Goal: Task Accomplishment & Management: Manage account settings

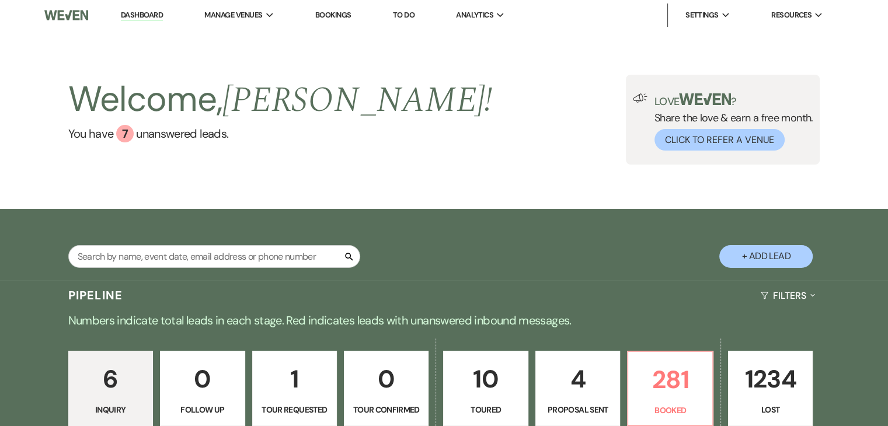
click at [346, 16] on link "Bookings" at bounding box center [333, 15] width 36 height 10
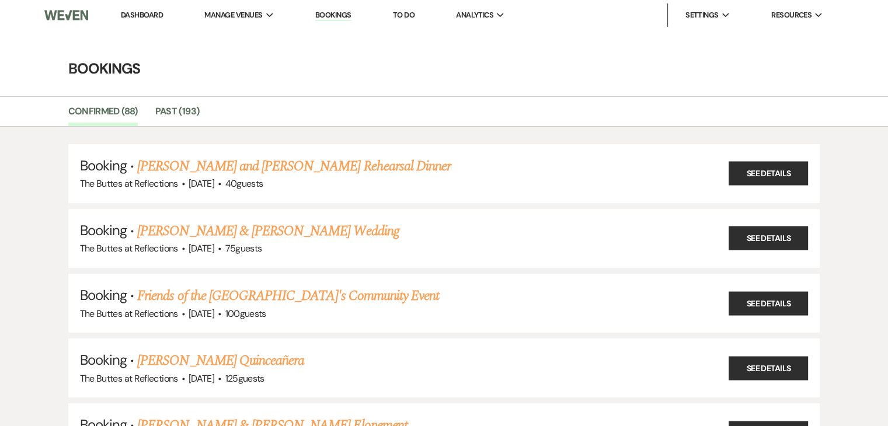
click at [135, 15] on link "Dashboard" at bounding box center [142, 15] width 42 height 10
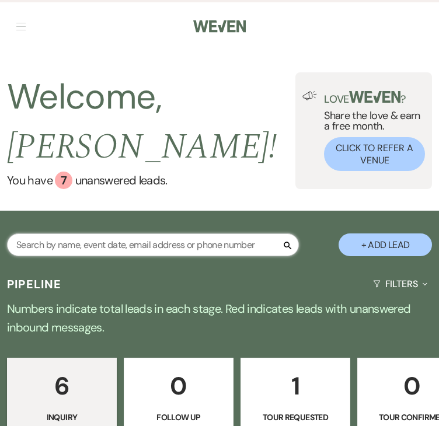
click at [148, 248] on input "text" at bounding box center [153, 244] width 292 height 23
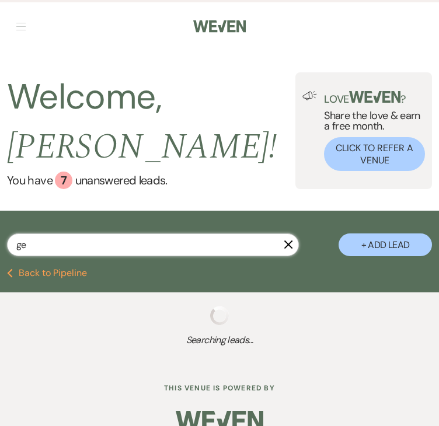
click at [141, 246] on input "ge" at bounding box center [153, 244] width 292 height 23
type input "gen"
select select "8"
select select "5"
select select "8"
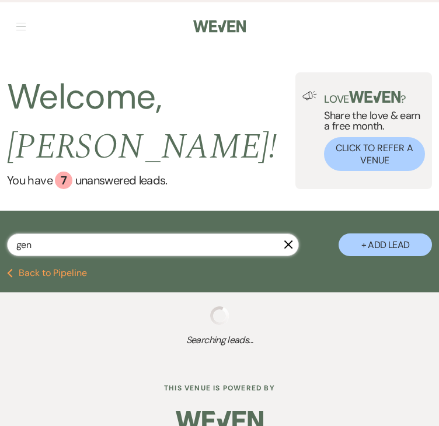
select select "4"
select select "8"
select select "11"
select select "8"
select select "6"
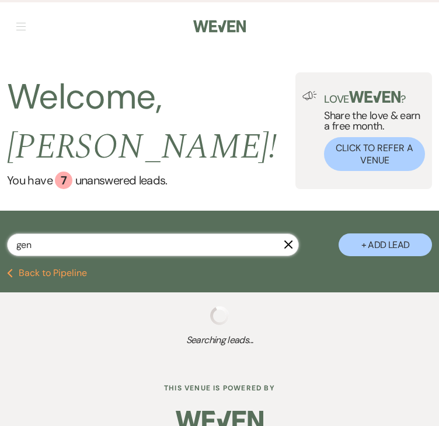
select select "8"
select select "5"
select select "8"
select select "6"
select select "8"
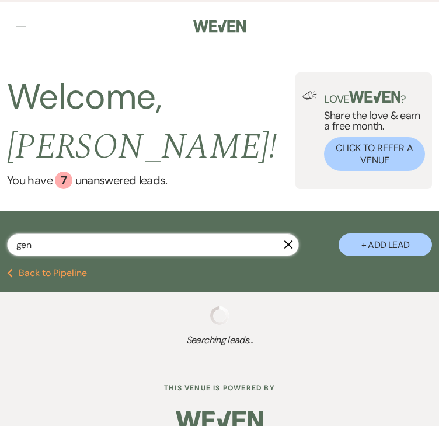
select select "6"
select select "8"
select select "5"
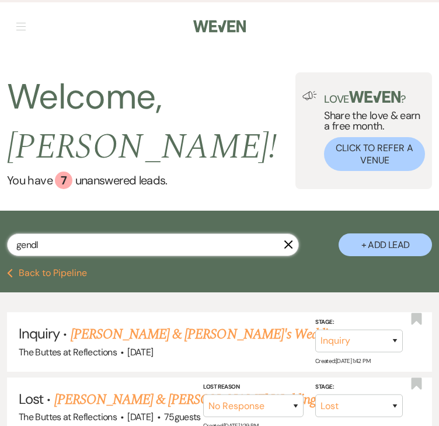
type input "gendle"
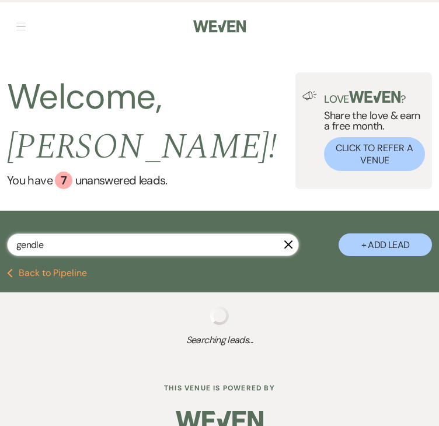
select select "8"
select select "4"
select select "8"
select select "11"
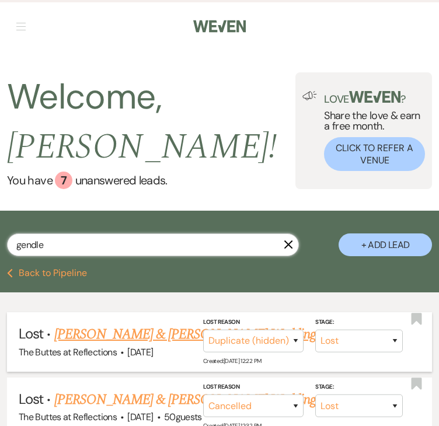
type input "gendle"
click at [139, 315] on li "Lost · Amellia Gendle & Kenneth Orchekowsky's Wedding The Buttes at Reflections…" at bounding box center [219, 341] width 425 height 59
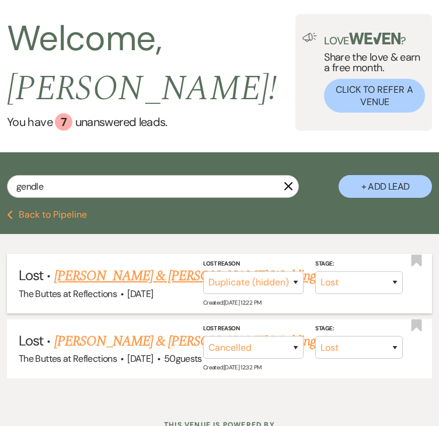
scroll to position [115, 0]
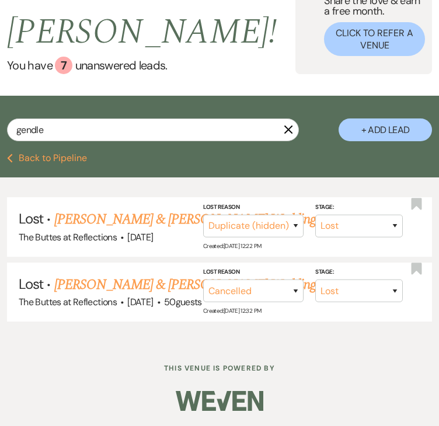
click at [290, 131] on icon "X" at bounding box center [288, 129] width 9 height 9
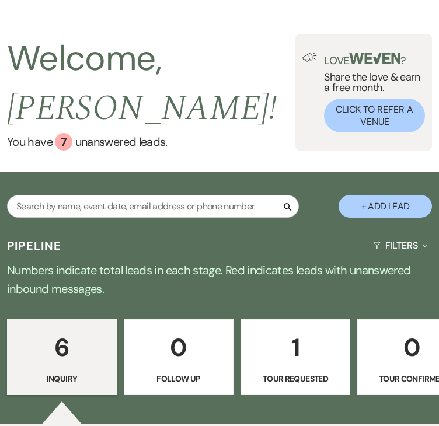
scroll to position [58, 0]
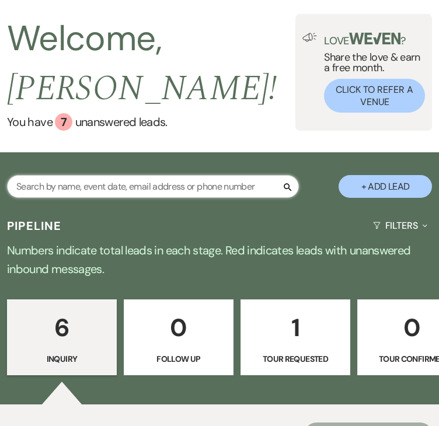
click at [193, 187] on input "text" at bounding box center [153, 186] width 292 height 23
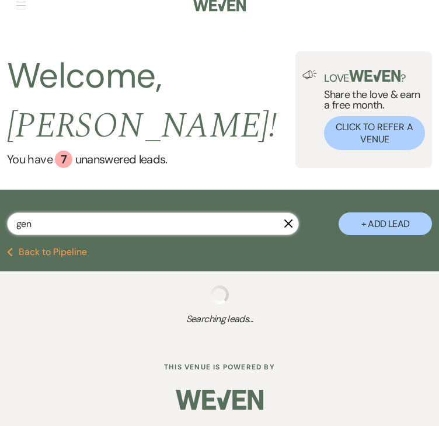
type input "gend"
select select "8"
select select "5"
select select "8"
select select "4"
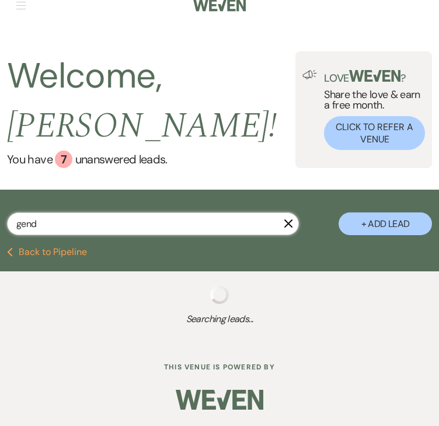
select select "8"
select select "11"
select select "8"
select select "6"
select select "8"
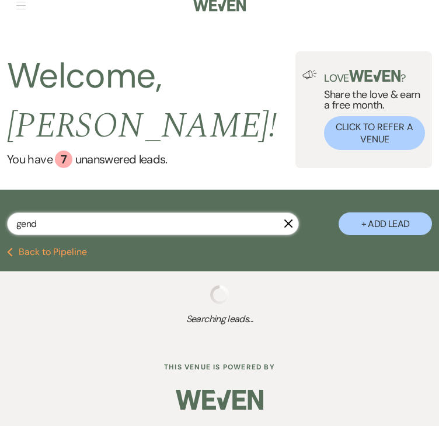
select select "5"
select select "8"
select select "6"
select select "8"
select select "6"
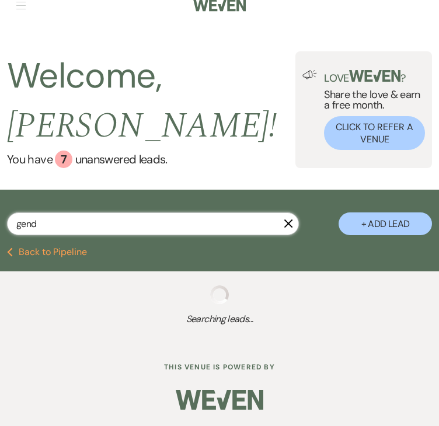
select select "8"
select select "5"
select select "8"
select select "4"
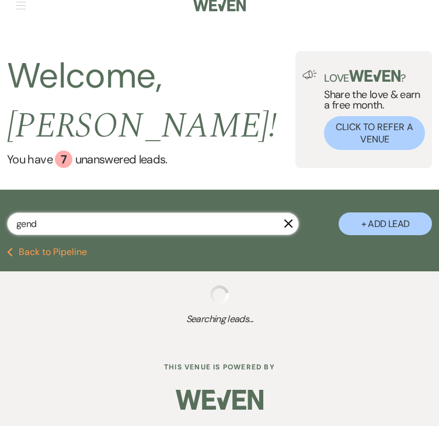
select select "8"
select select "11"
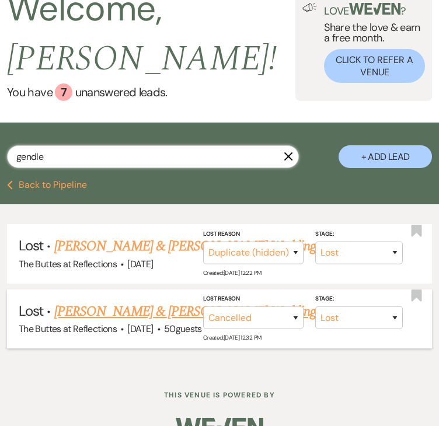
scroll to position [115, 0]
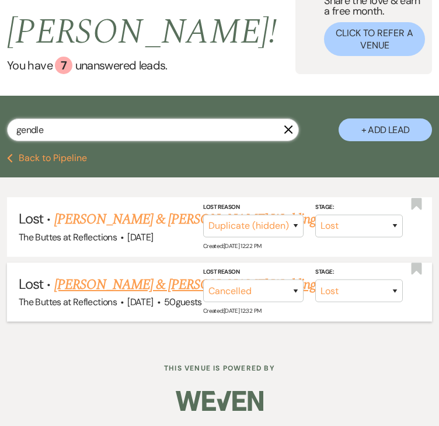
type input "gendle"
click at [127, 287] on link "Kenneth Orchekowsky & Amellia Gendle's Wedding" at bounding box center [185, 284] width 262 height 21
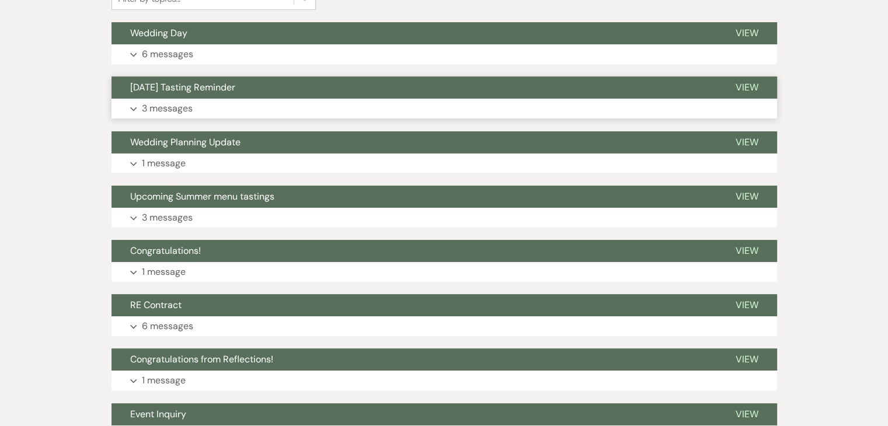
scroll to position [259, 0]
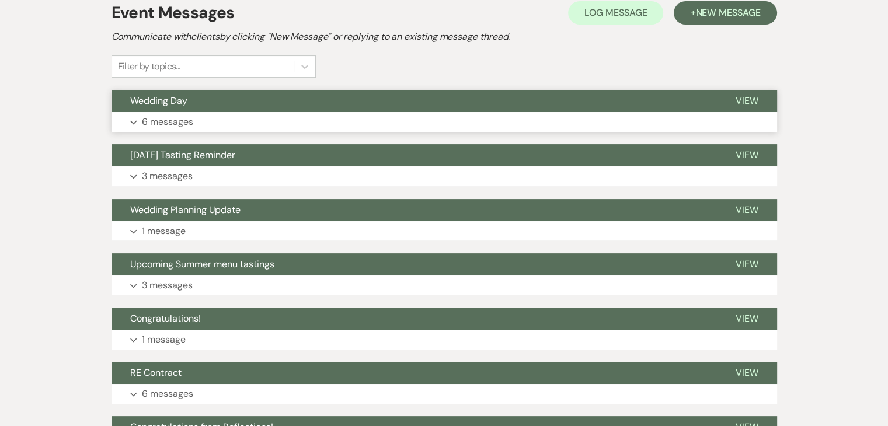
click at [175, 120] on p "6 messages" at bounding box center [167, 121] width 51 height 15
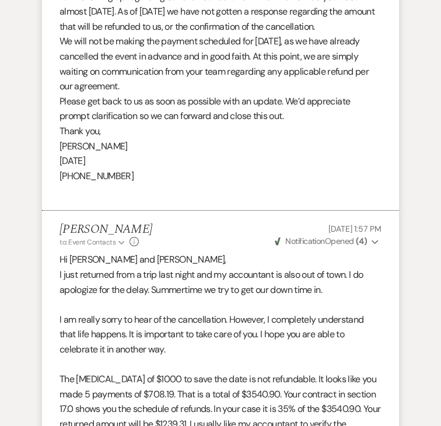
scroll to position [1105, 0]
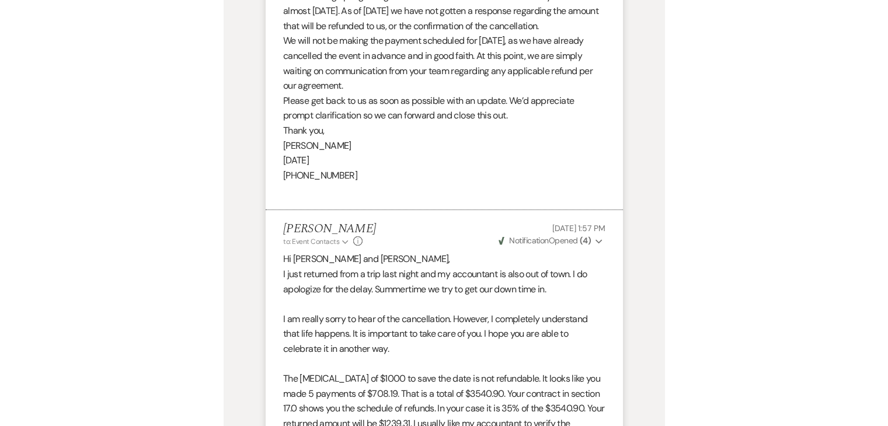
scroll to position [116, 0]
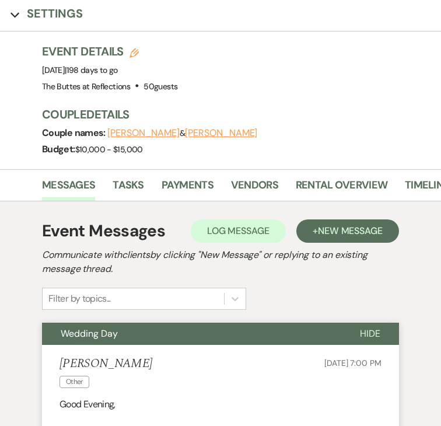
select select "8"
select select "4"
select select "8"
select select "11"
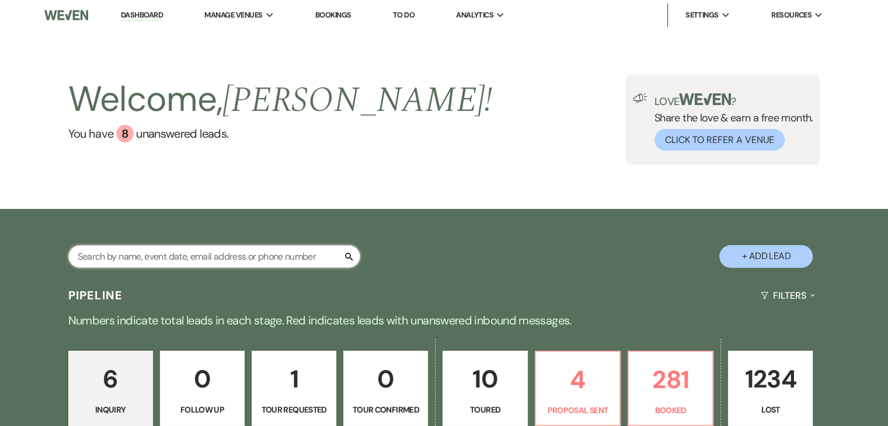
click at [217, 261] on input "text" at bounding box center [214, 256] width 292 height 23
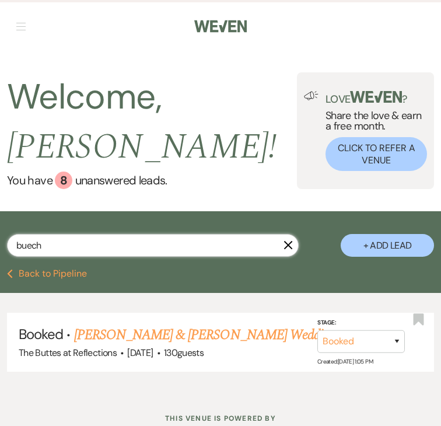
type input "buech"
click at [327, 157] on button "Click to Refer a Venue" at bounding box center [377, 154] width 102 height 34
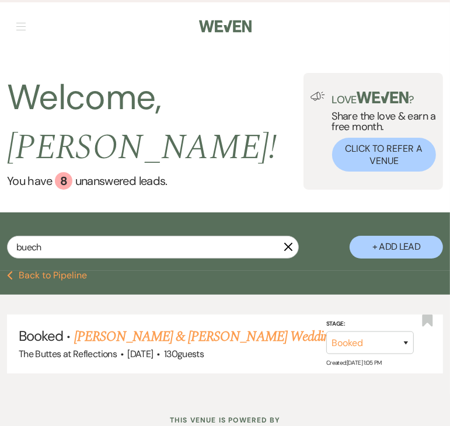
click at [327, 157] on div "Weven Check Log Out Pinterest Instagram Facebook Terms of Use Privacy Policy Da…" at bounding box center [225, 239] width 450 height 479
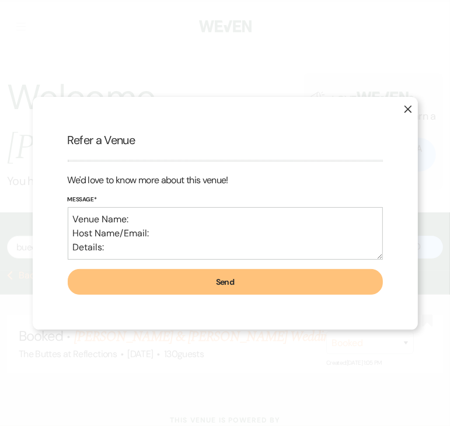
click at [327, 157] on p at bounding box center [225, 154] width 315 height 12
click at [410, 112] on use "button" at bounding box center [408, 110] width 8 height 8
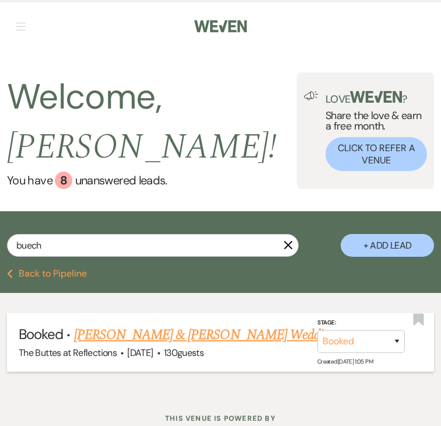
click at [163, 335] on link "Daniel Ciraula & Kelsey Buechler's Wedding" at bounding box center [205, 335] width 262 height 21
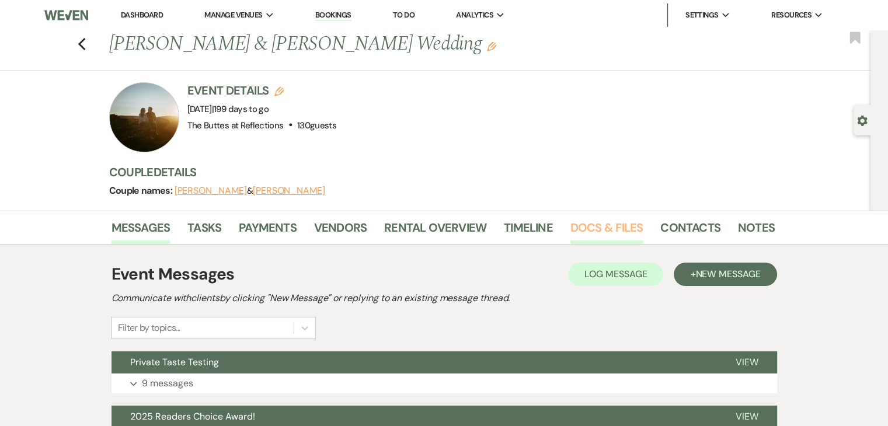
click at [584, 222] on link "Docs & Files" at bounding box center [606, 231] width 72 height 26
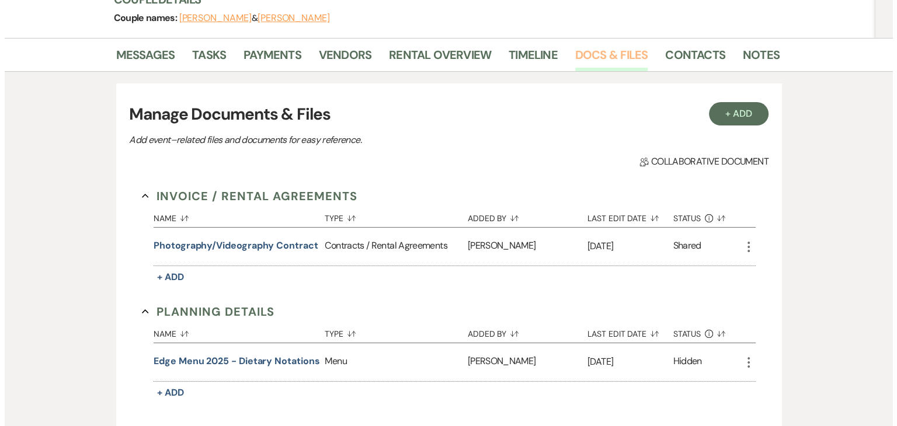
scroll to position [175, 0]
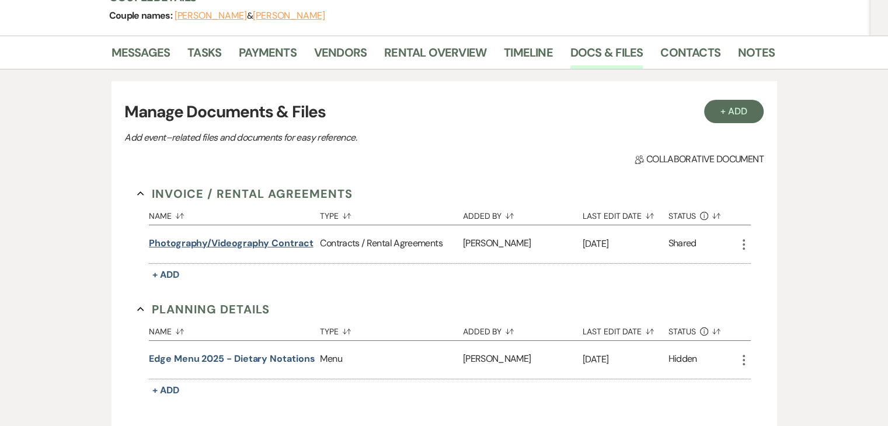
click at [271, 243] on button "Photography/Videography Contract" at bounding box center [231, 243] width 164 height 14
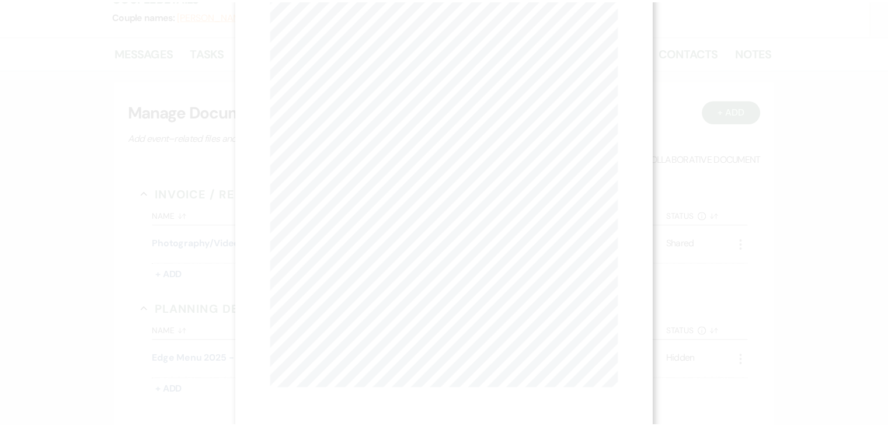
scroll to position [0, 0]
click at [621, 34] on use "button" at bounding box center [618, 31] width 9 height 9
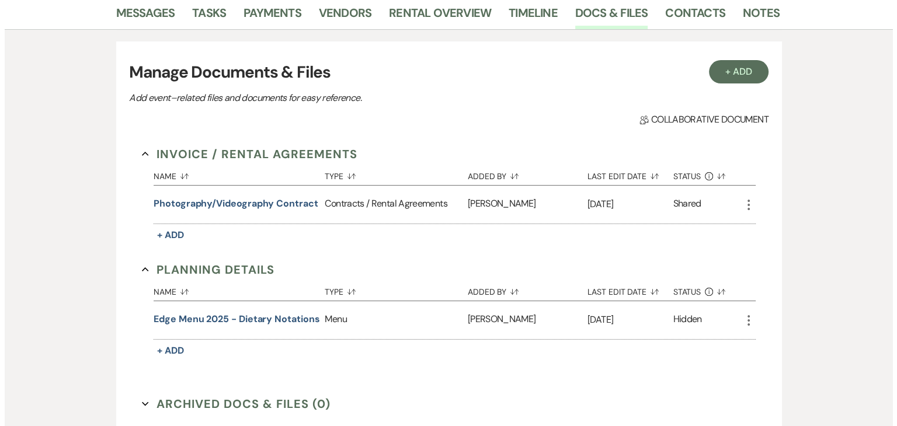
scroll to position [233, 0]
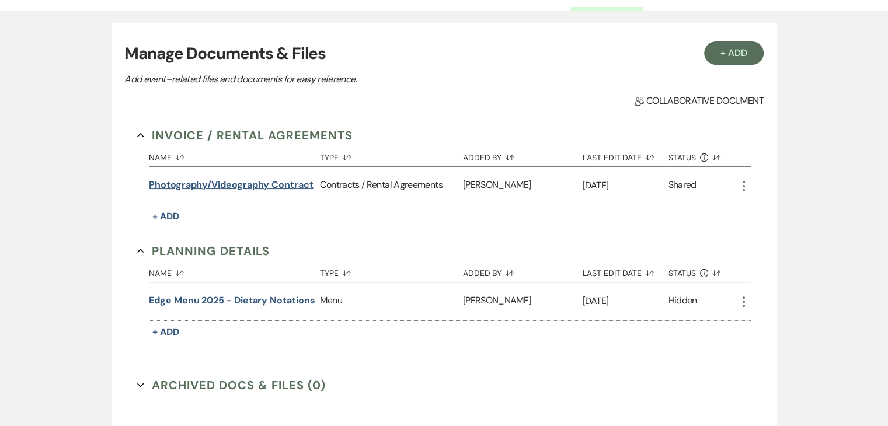
click at [245, 185] on button "Photography/Videography Contract" at bounding box center [231, 185] width 164 height 14
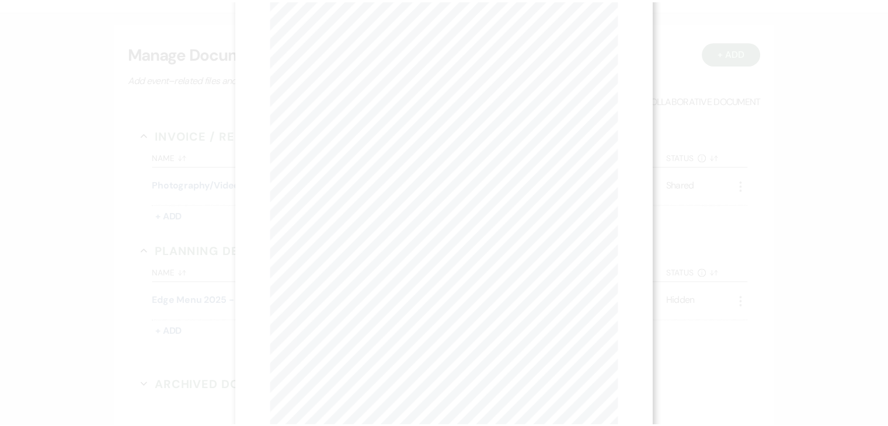
scroll to position [0, 0]
click at [620, 34] on icon "X" at bounding box center [618, 31] width 11 height 11
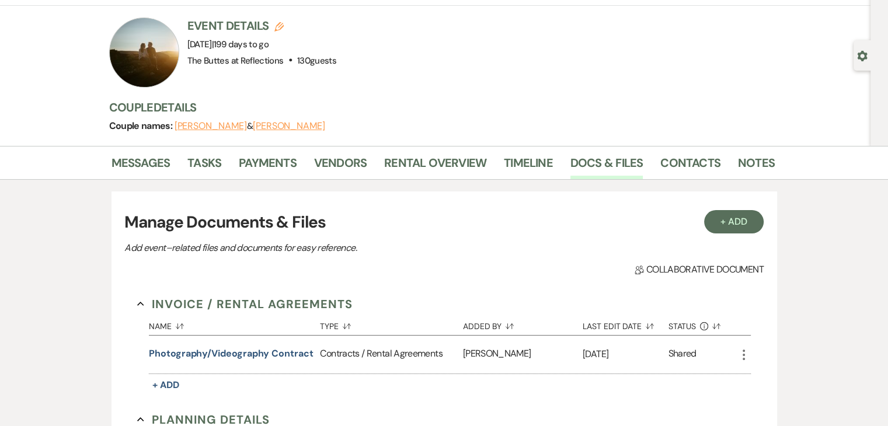
scroll to position [58, 0]
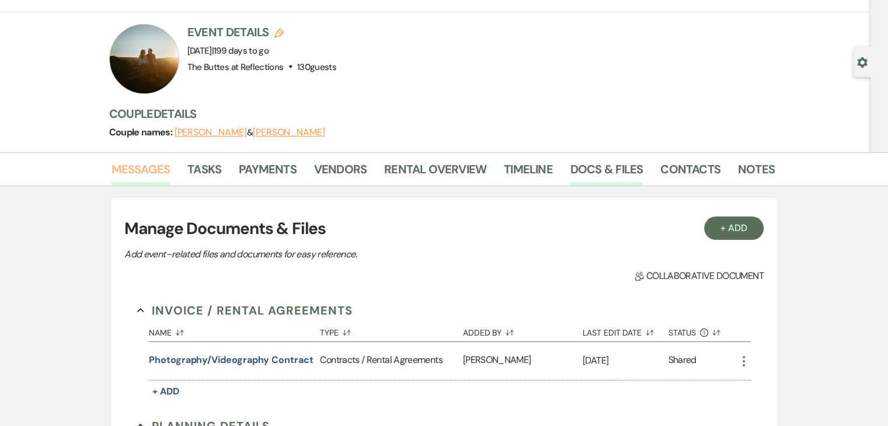
click at [149, 169] on link "Messages" at bounding box center [140, 173] width 59 height 26
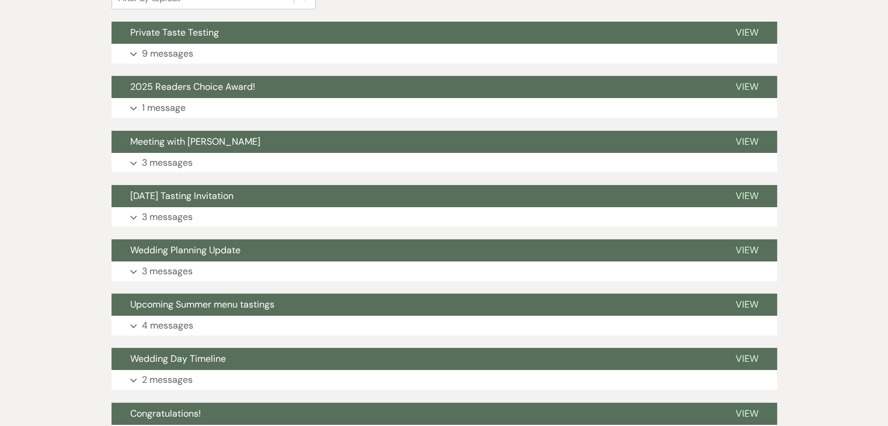
scroll to position [350, 0]
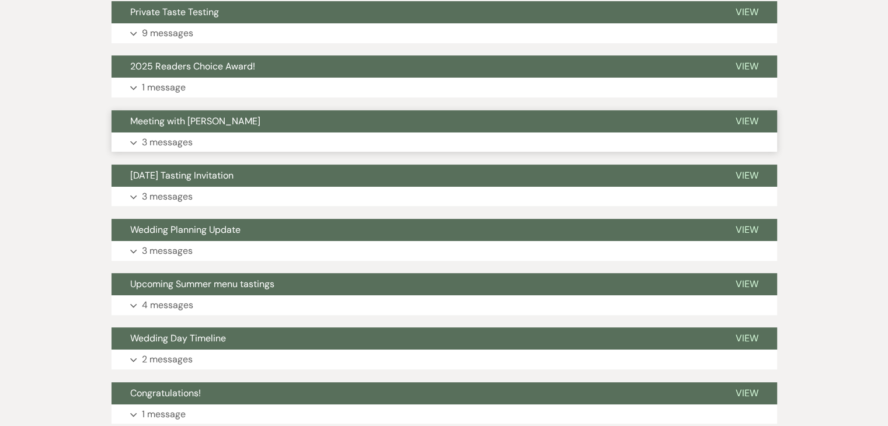
click at [169, 142] on p "3 messages" at bounding box center [167, 142] width 51 height 15
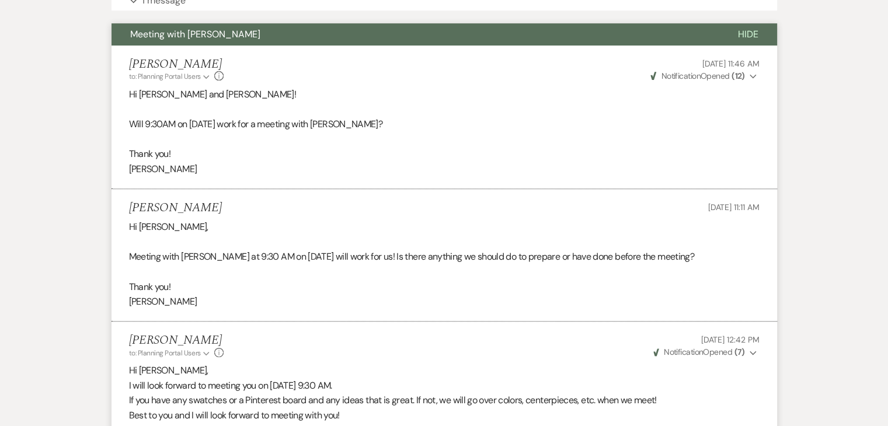
scroll to position [0, 0]
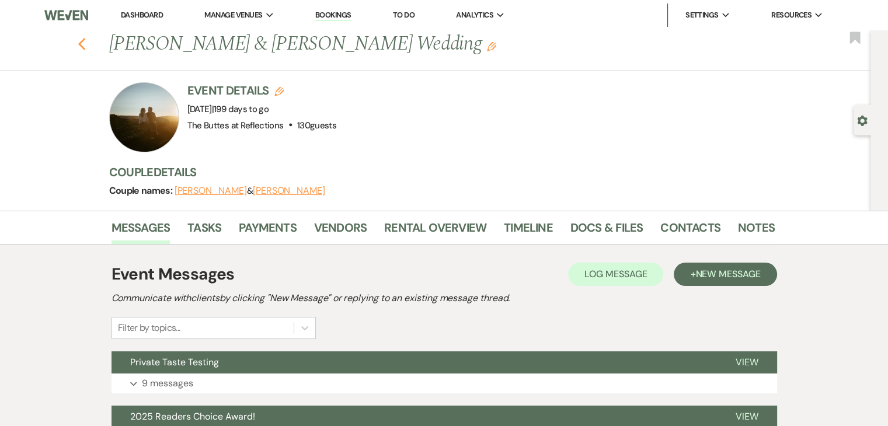
click at [84, 44] on use "button" at bounding box center [82, 44] width 8 height 13
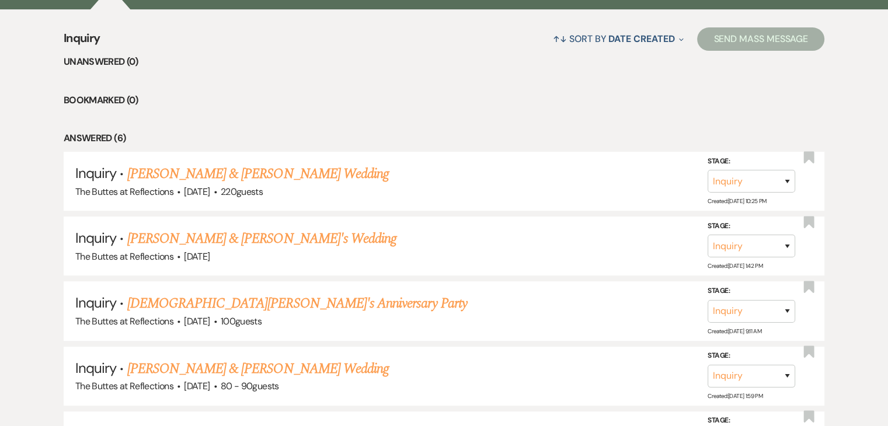
scroll to position [584, 0]
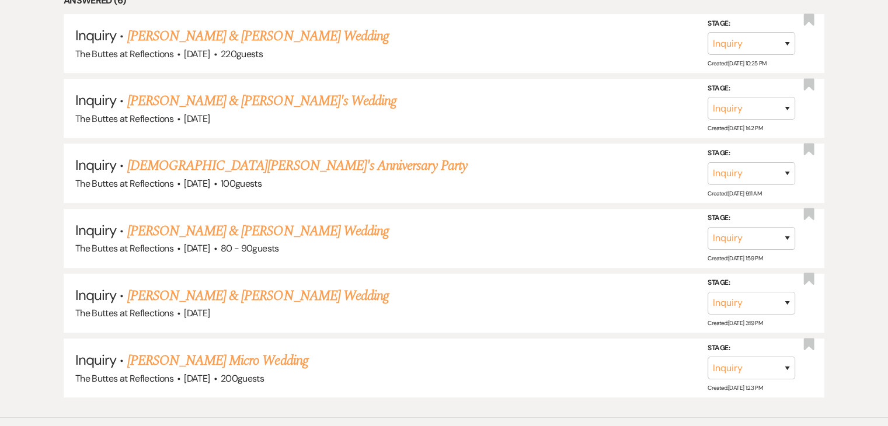
drag, startPoint x: 325, startPoint y: 203, endPoint x: 510, endPoint y: 5, distance: 271.3
click at [510, 5] on li "Answered (6)" at bounding box center [444, 0] width 761 height 15
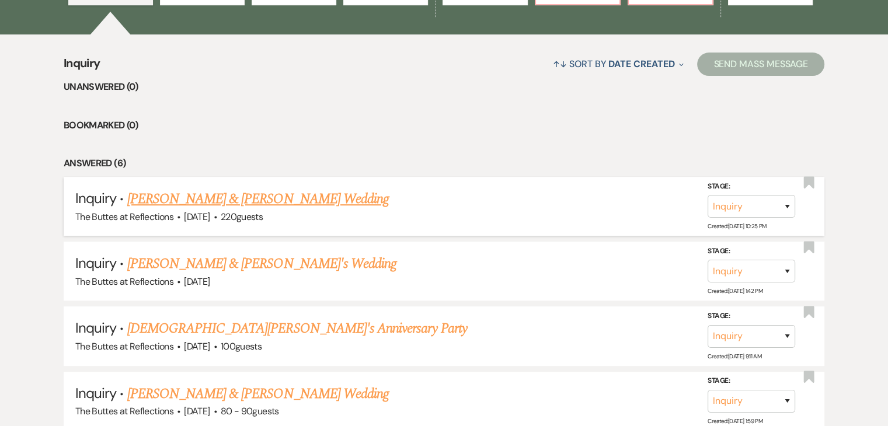
scroll to position [296, 0]
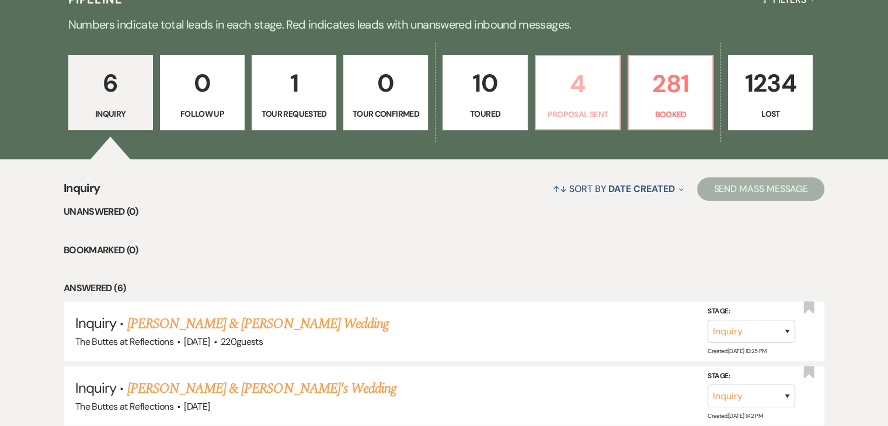
click at [581, 90] on p "4" at bounding box center [577, 83] width 69 height 39
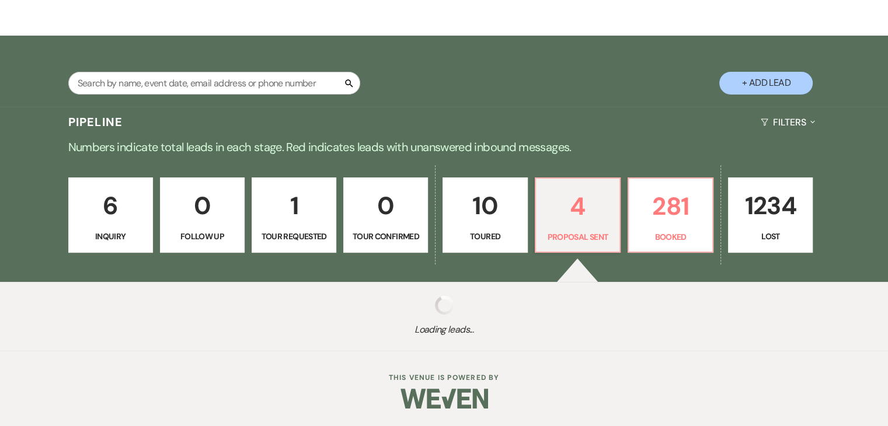
select select "6"
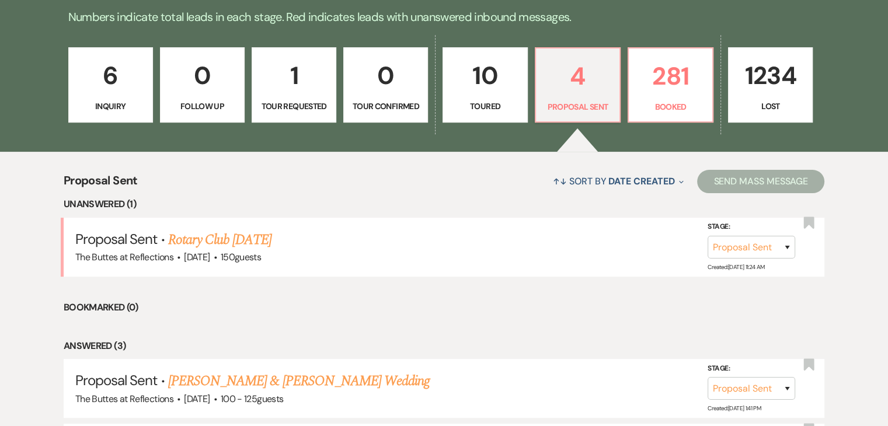
scroll to position [354, 0]
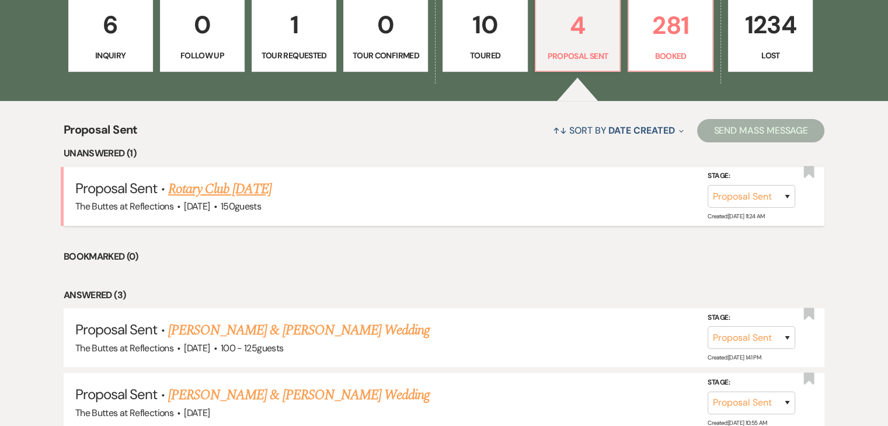
click at [234, 191] on link "Rotary Club March 6, 2026" at bounding box center [219, 189] width 103 height 21
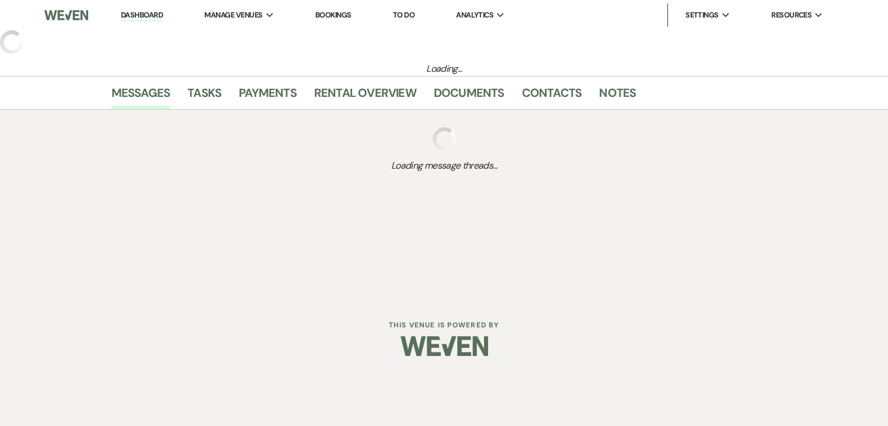
select select "6"
select select "20"
select select "7"
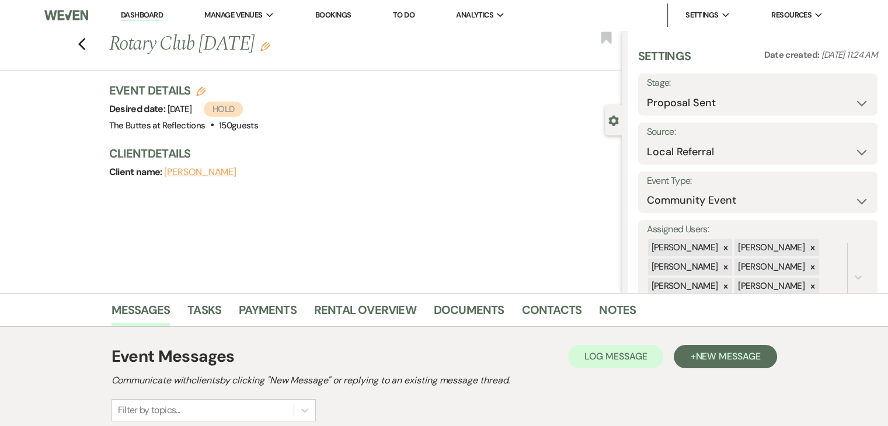
click at [137, 12] on link "Dashboard" at bounding box center [142, 15] width 42 height 11
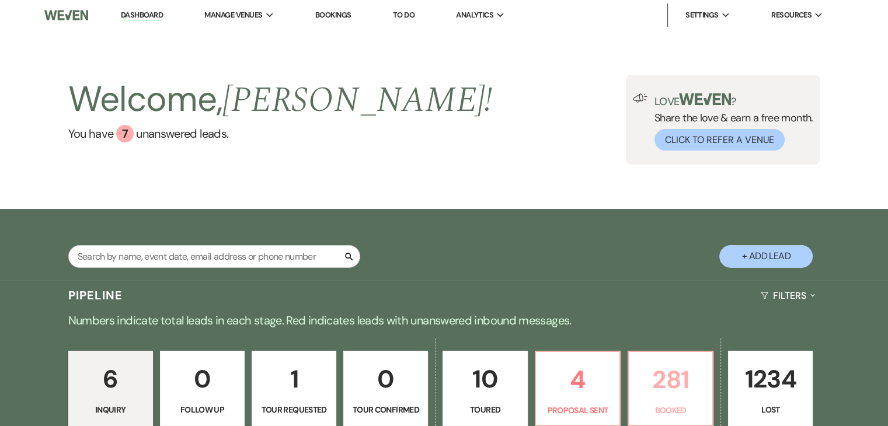
click at [685, 395] on p "281" at bounding box center [670, 379] width 69 height 39
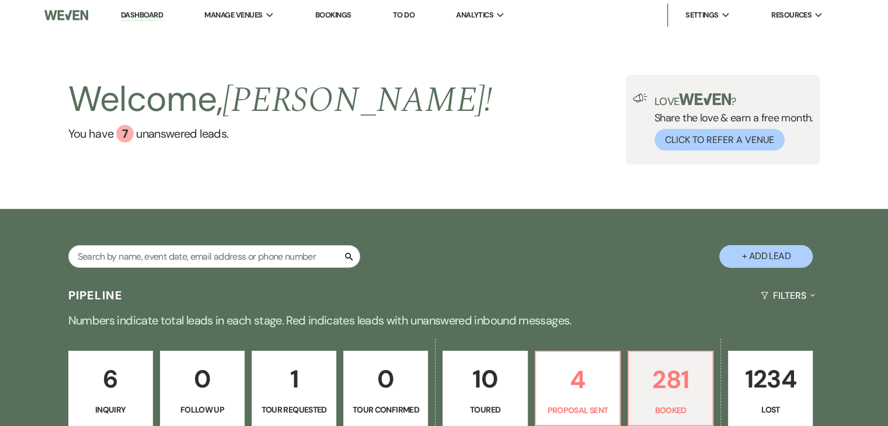
click at [550, 264] on div "Search + Add Lead" at bounding box center [444, 246] width 841 height 62
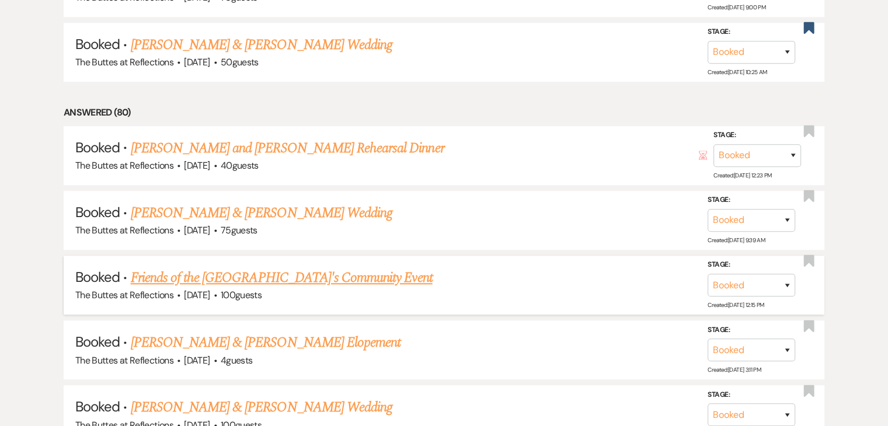
scroll to position [992, 0]
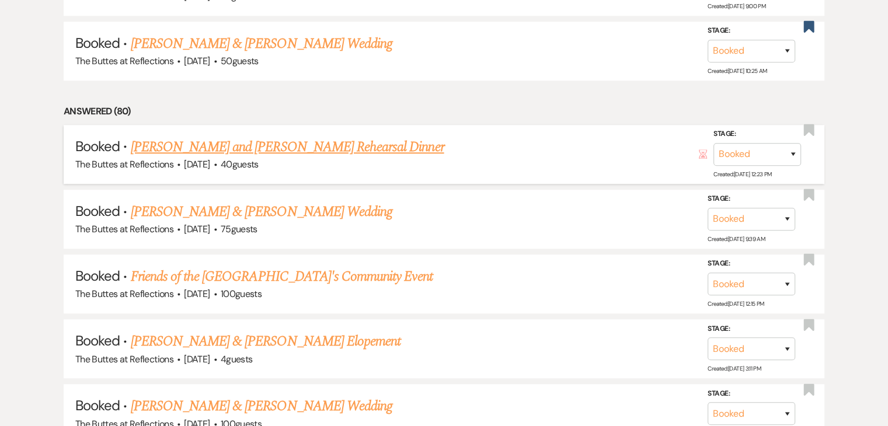
click at [339, 141] on link "Shayla Bristow and Jacob Colville's Rehearsal Dinner" at bounding box center [287, 147] width 313 height 21
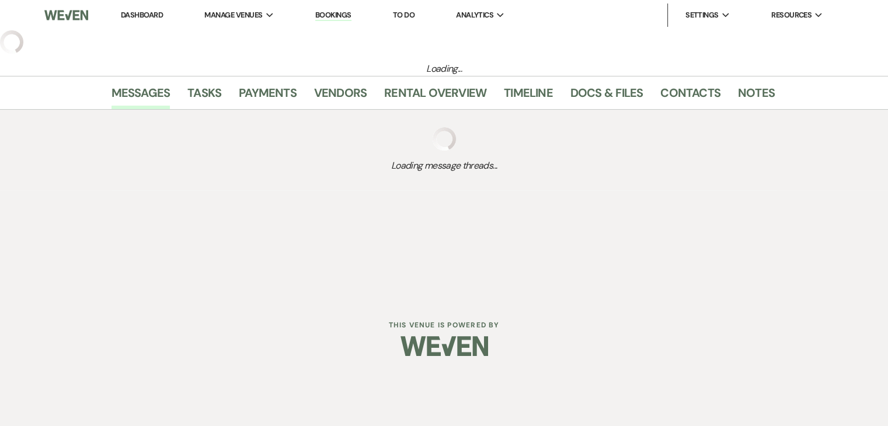
select select "1"
select select "11"
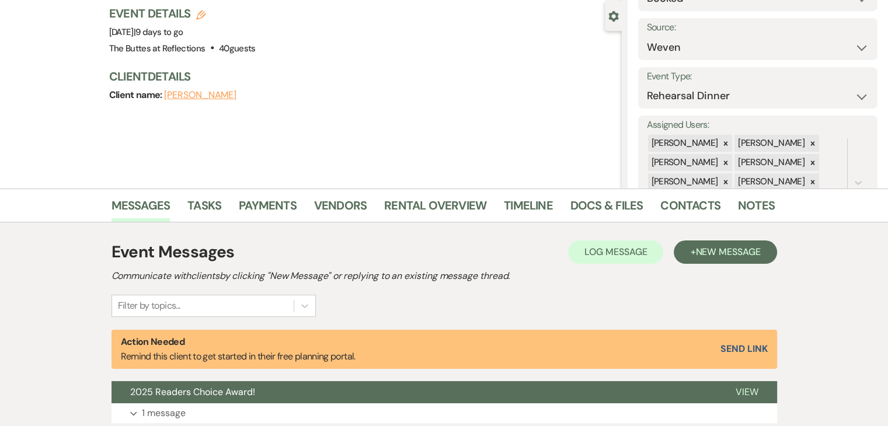
scroll to position [19, 0]
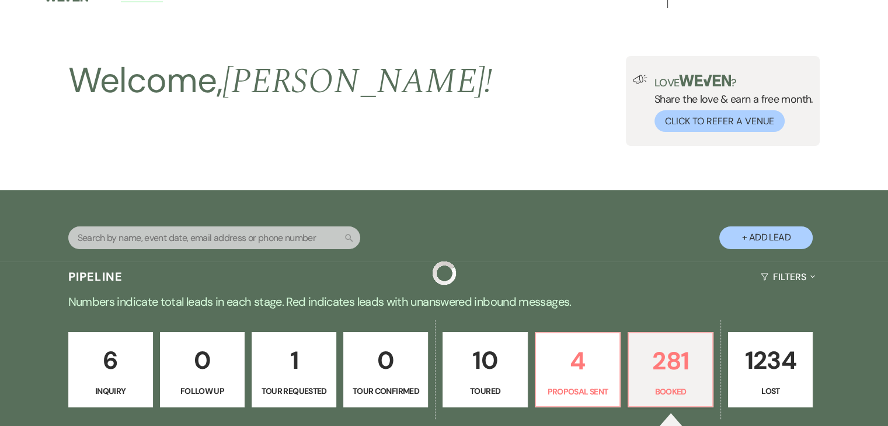
scroll to position [992, 0]
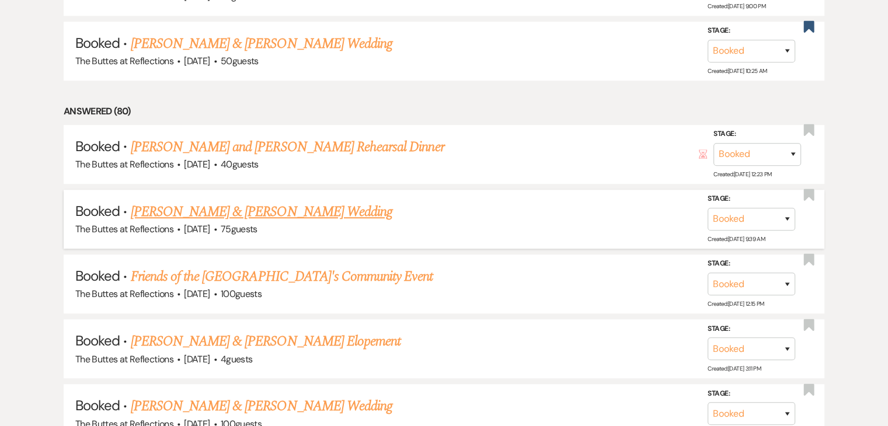
click at [142, 203] on link "Shayla Bristow & Jacob Colville's Wedding" at bounding box center [262, 211] width 262 height 21
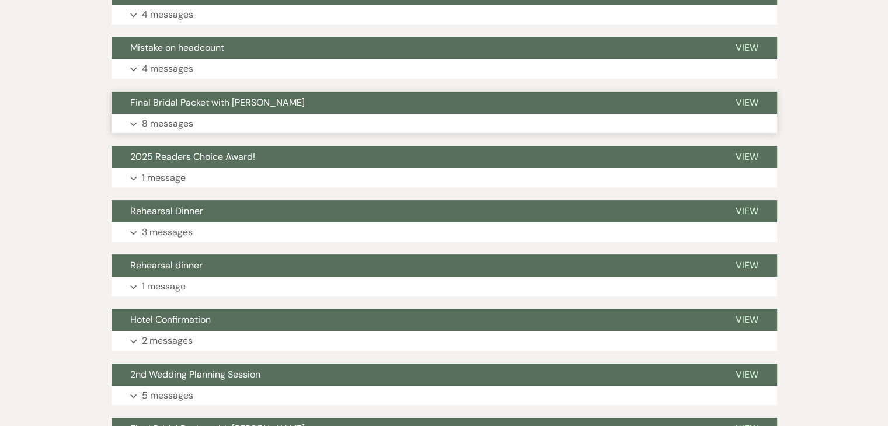
scroll to position [233, 0]
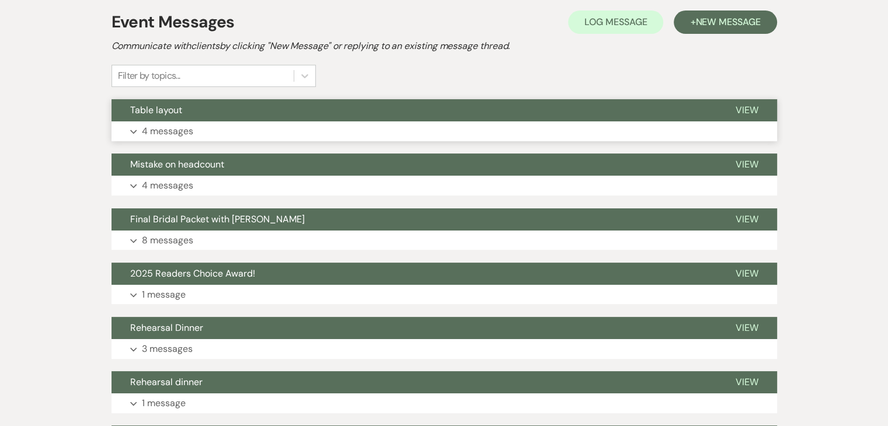
click at [164, 133] on p "4 messages" at bounding box center [167, 131] width 51 height 15
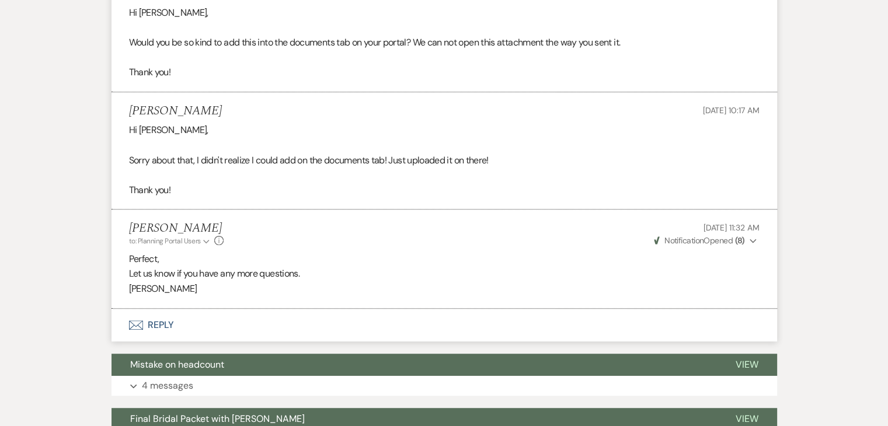
scroll to position [700, 0]
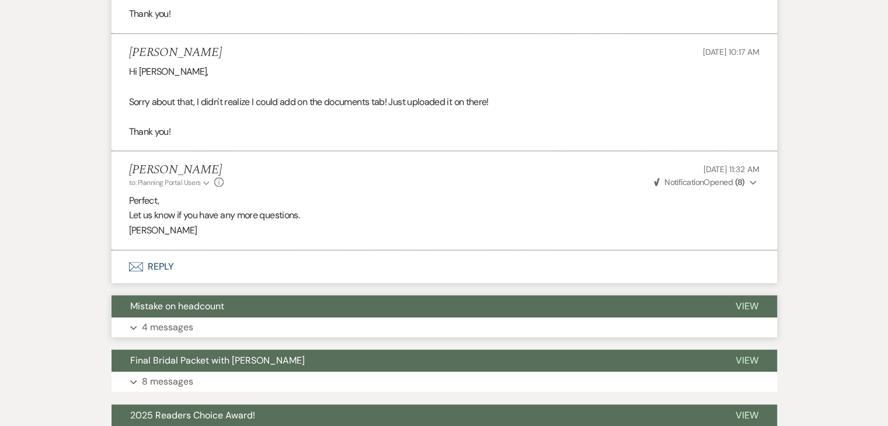
click at [161, 318] on button "Expand 4 messages" at bounding box center [443, 328] width 665 height 20
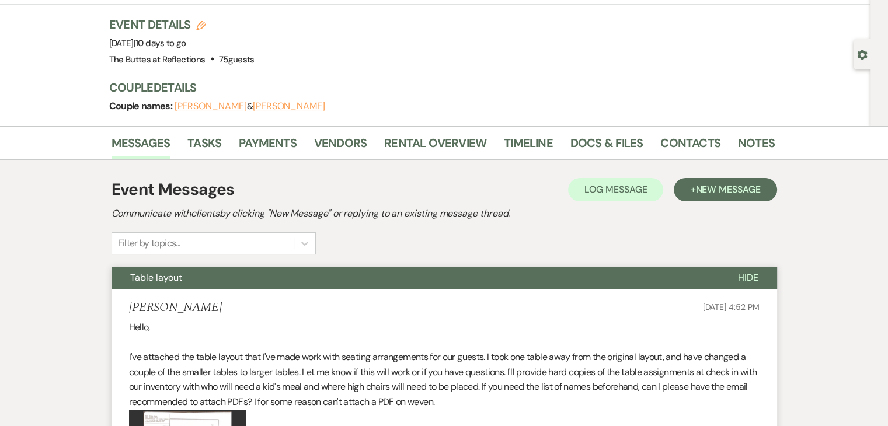
scroll to position [0, 0]
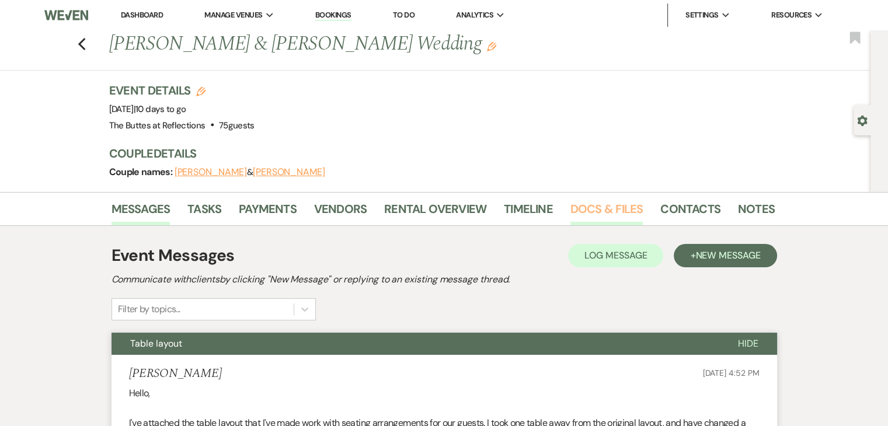
click at [593, 211] on link "Docs & Files" at bounding box center [606, 213] width 72 height 26
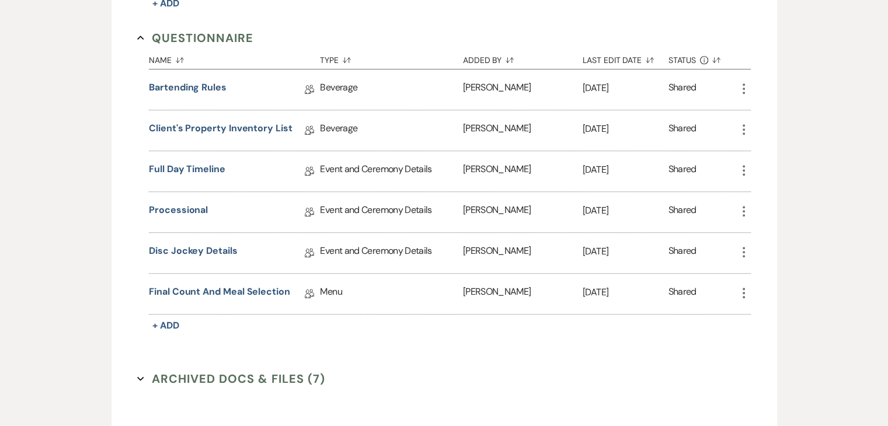
scroll to position [665, 0]
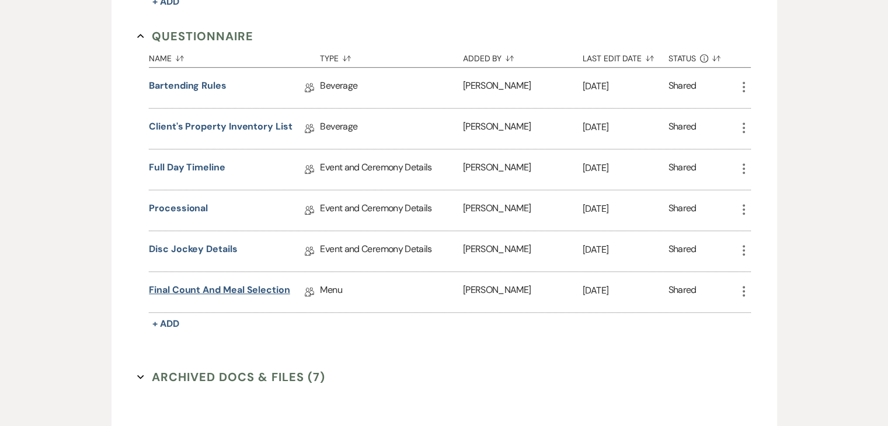
click at [228, 287] on link "Final Count and Meal Selection" at bounding box center [219, 292] width 141 height 18
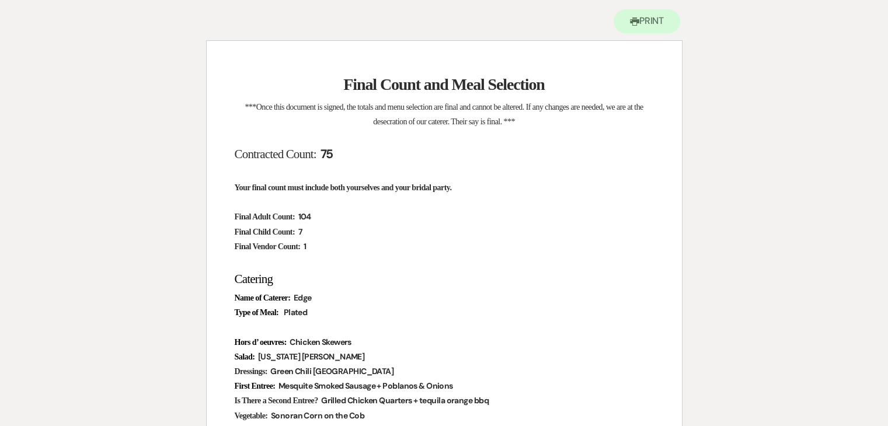
scroll to position [117, 0]
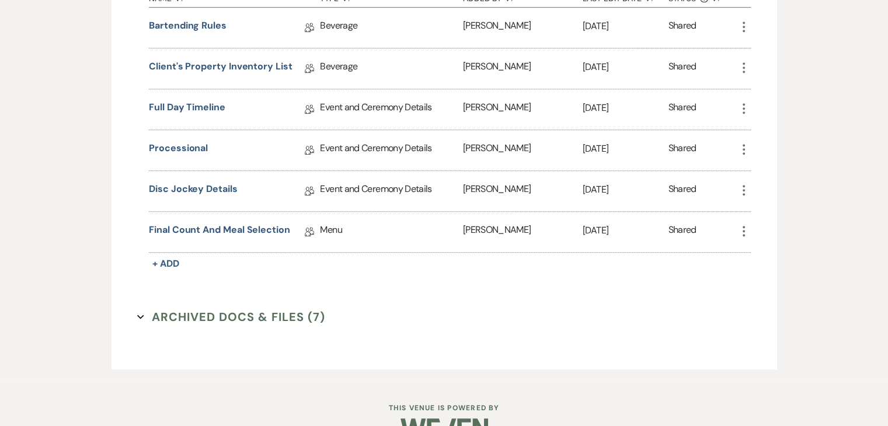
scroll to position [749, 0]
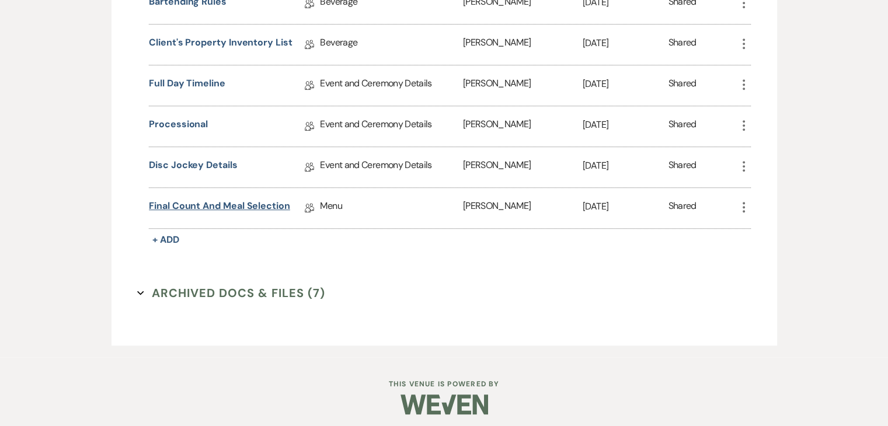
click at [226, 199] on link "Final Count and Meal Selection" at bounding box center [219, 208] width 141 height 18
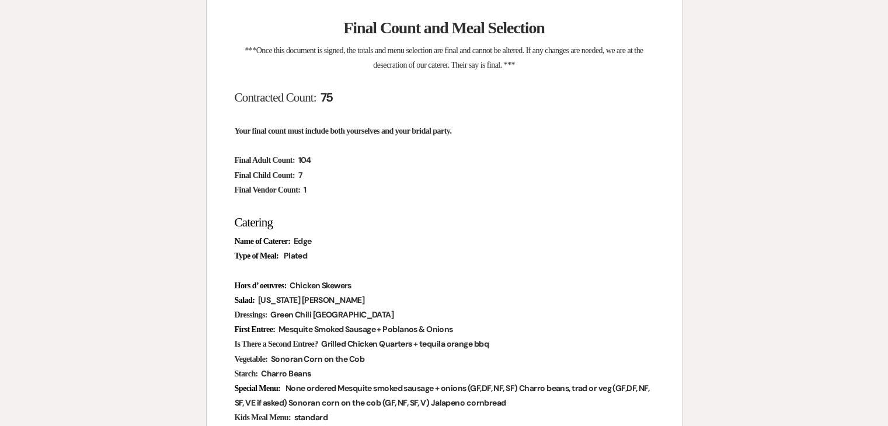
scroll to position [175, 0]
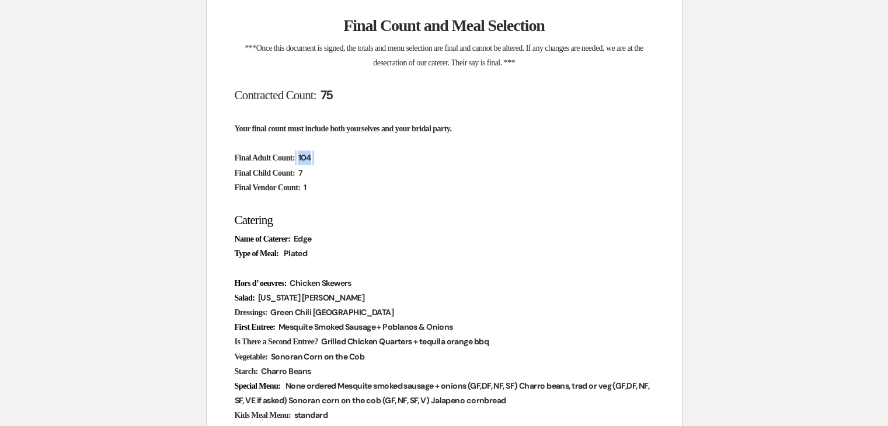
drag, startPoint x: 327, startPoint y: 159, endPoint x: 310, endPoint y: 161, distance: 17.0
click at [310, 161] on p "Final Adult Count: ﻿ 104 ﻿" at bounding box center [444, 158] width 419 height 15
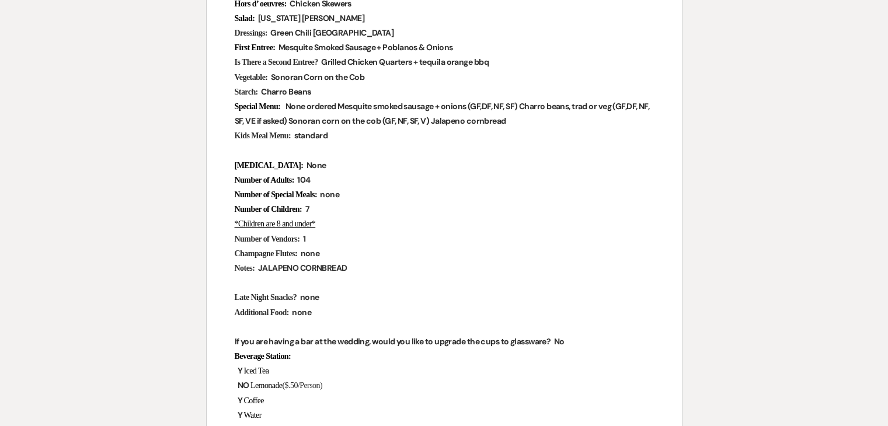
scroll to position [163, 0]
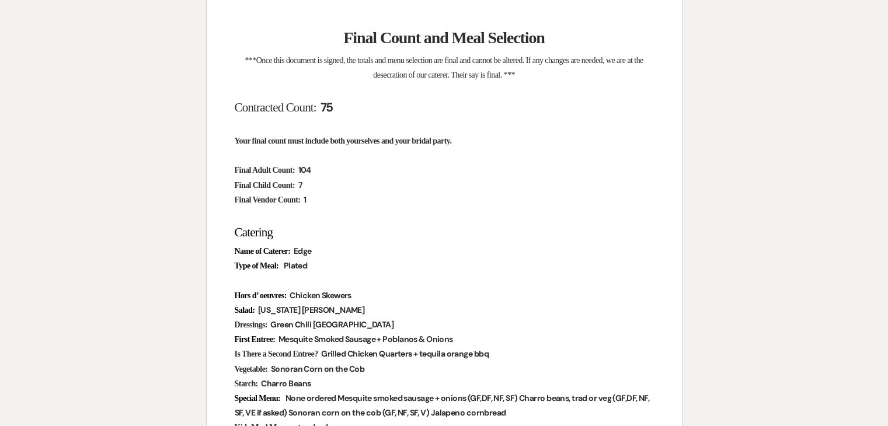
click at [276, 181] on strong "Final Child Count:" at bounding box center [265, 185] width 61 height 9
click at [312, 169] on span "104" at bounding box center [304, 169] width 15 height 13
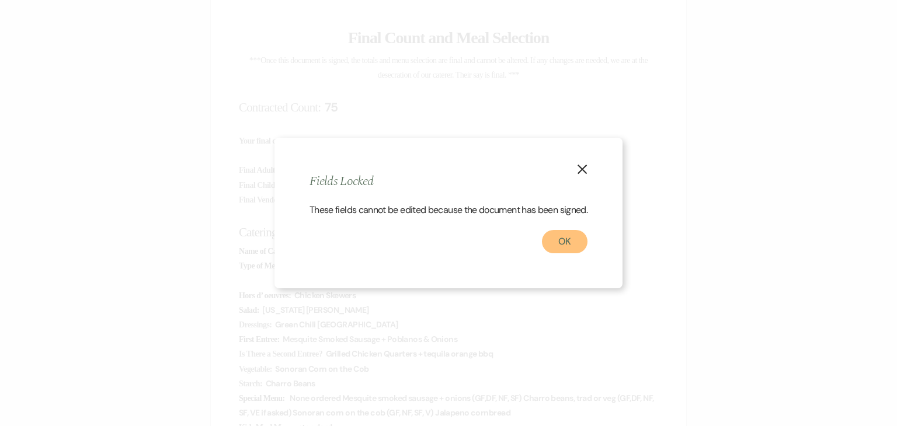
click at [568, 249] on button "OK" at bounding box center [565, 241] width 46 height 23
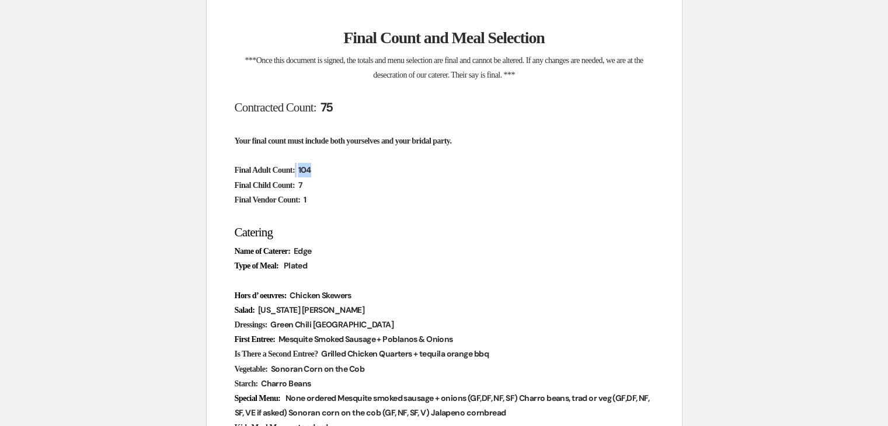
scroll to position [221, 0]
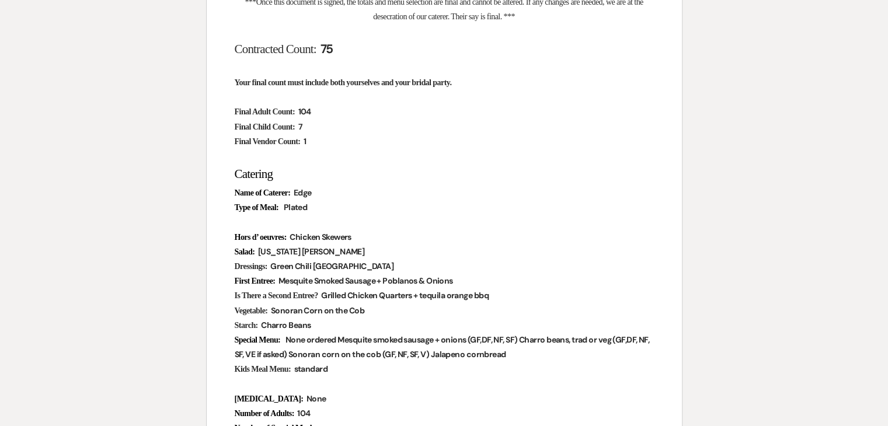
click at [529, 170] on h2 "Catering" at bounding box center [444, 174] width 419 height 22
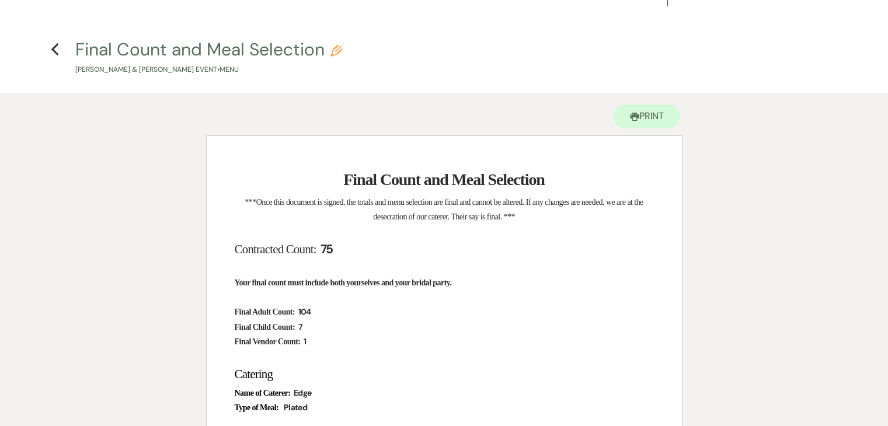
scroll to position [0, 0]
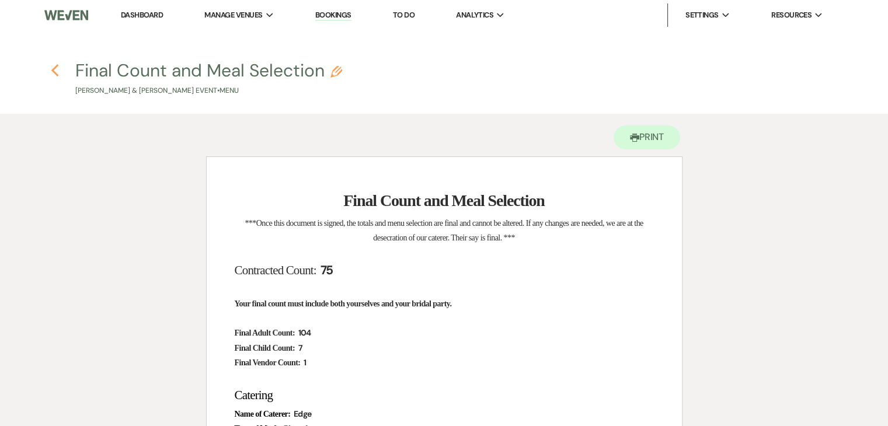
click at [57, 68] on icon "Previous" at bounding box center [55, 71] width 9 height 14
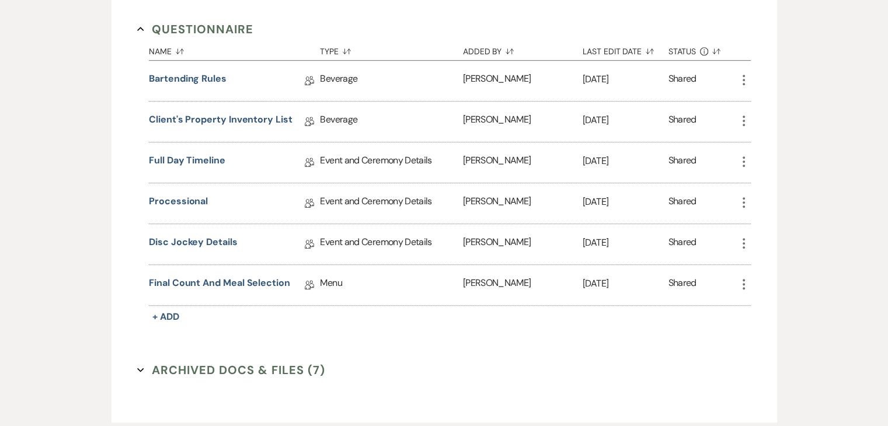
scroll to position [749, 0]
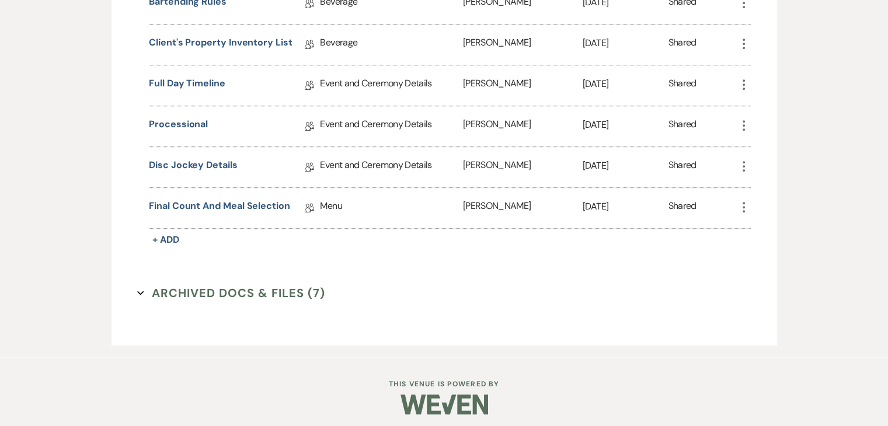
click at [252, 285] on button "Archived Docs & Files (7) Expand" at bounding box center [231, 293] width 188 height 18
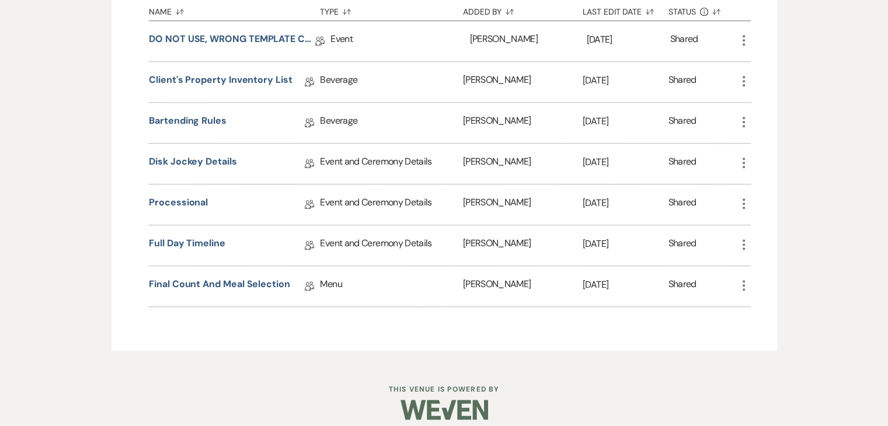
scroll to position [1055, 0]
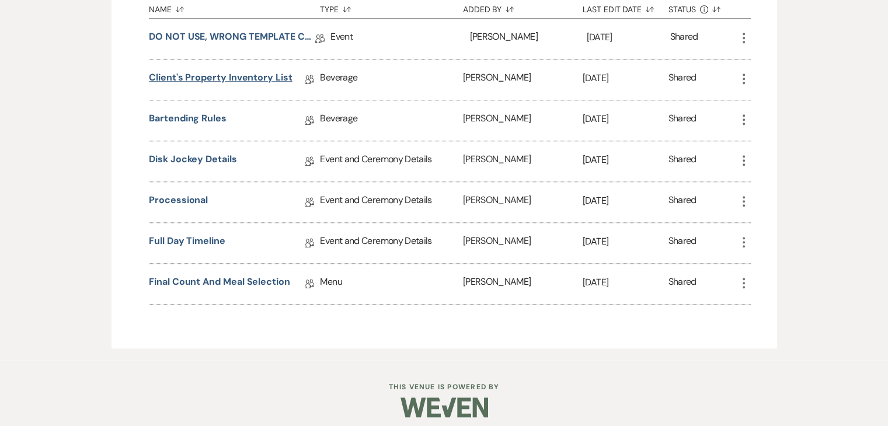
click at [223, 71] on link "Client's Property Inventory List" at bounding box center [220, 80] width 143 height 18
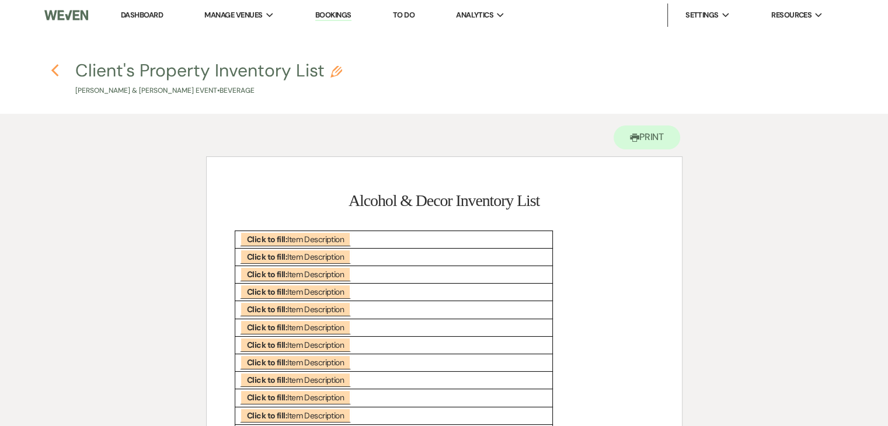
click at [58, 69] on icon "Previous" at bounding box center [55, 71] width 9 height 14
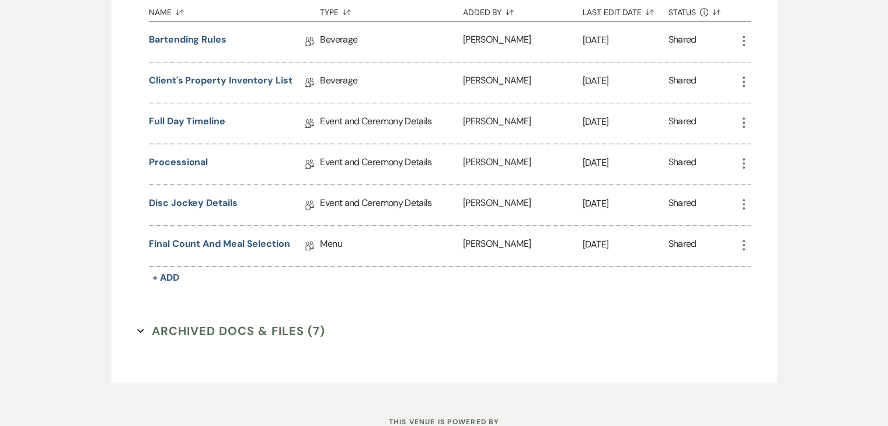
scroll to position [691, 0]
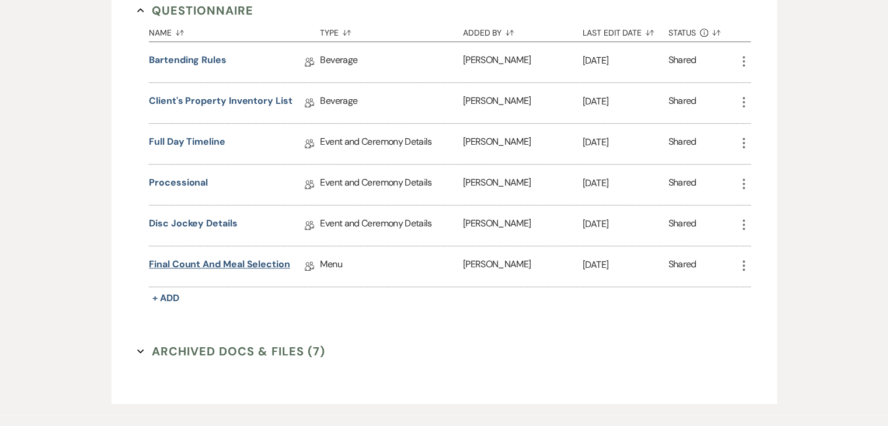
click at [182, 258] on link "Final Count and Meal Selection" at bounding box center [219, 266] width 141 height 18
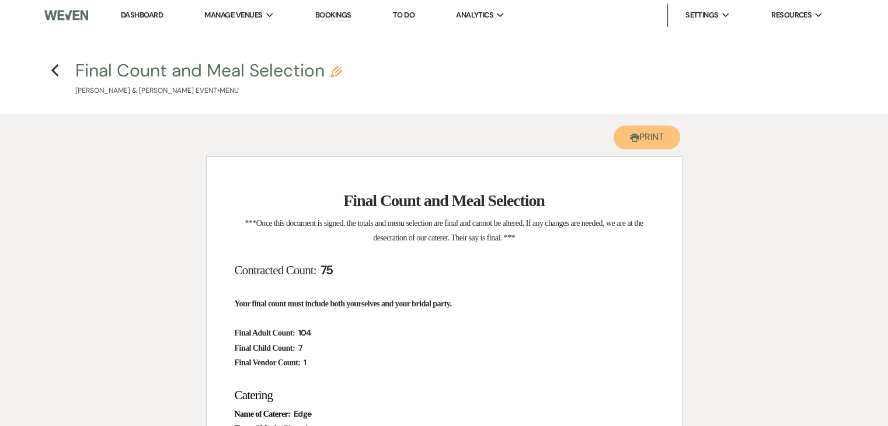
click at [663, 142] on button "Printer Print" at bounding box center [646, 138] width 67 height 24
click at [147, 16] on link "Dashboard" at bounding box center [142, 15] width 42 height 10
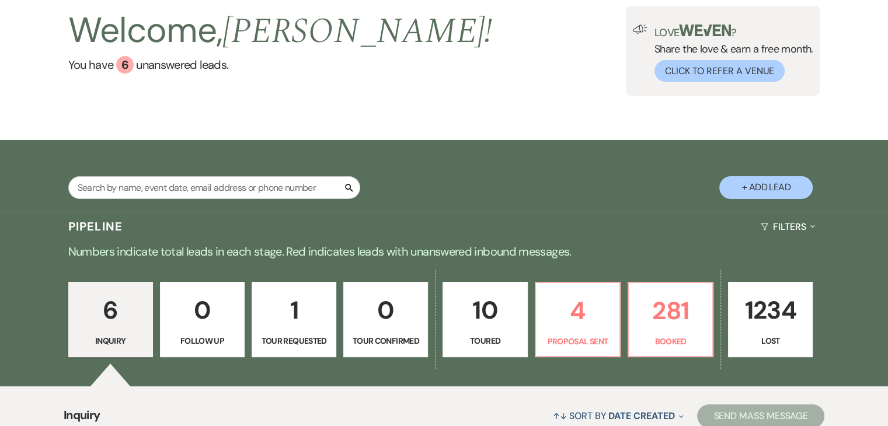
scroll to position [175, 0]
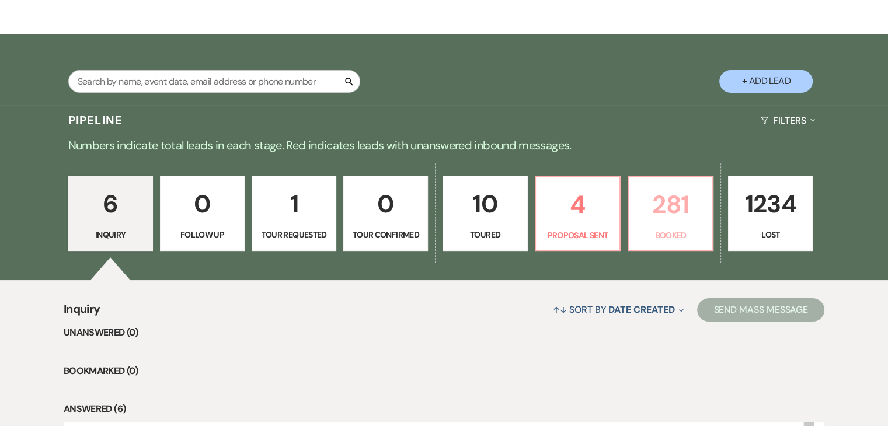
click at [657, 205] on p "281" at bounding box center [670, 204] width 69 height 39
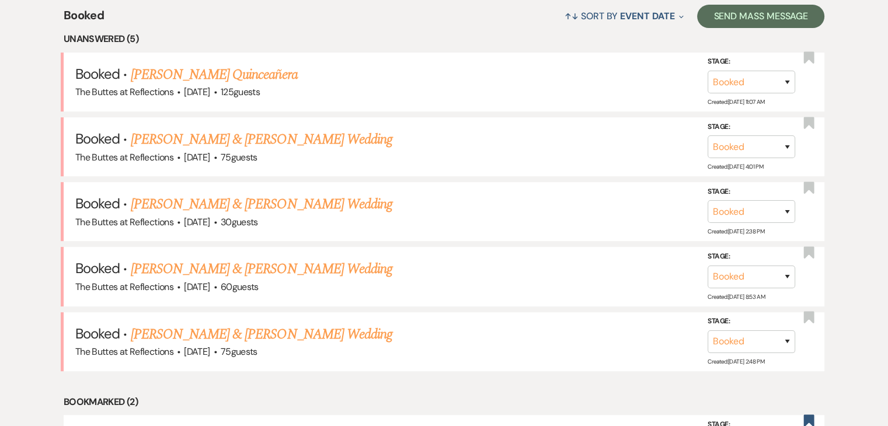
scroll to position [292, 0]
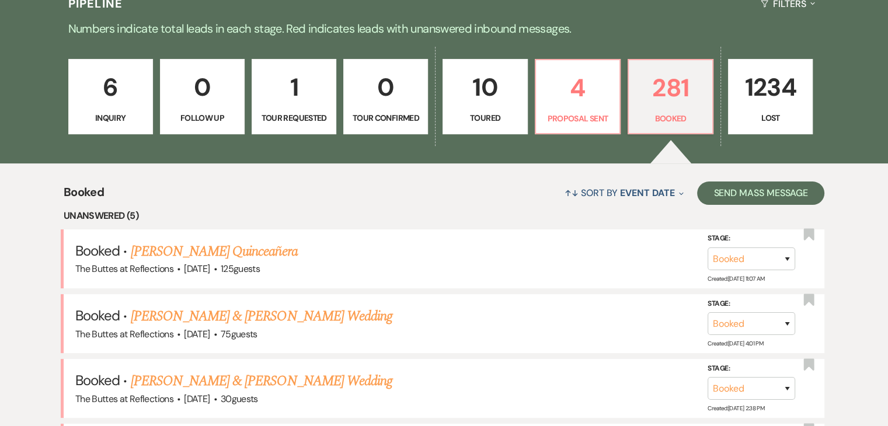
click at [116, 103] on p "6" at bounding box center [110, 87] width 69 height 39
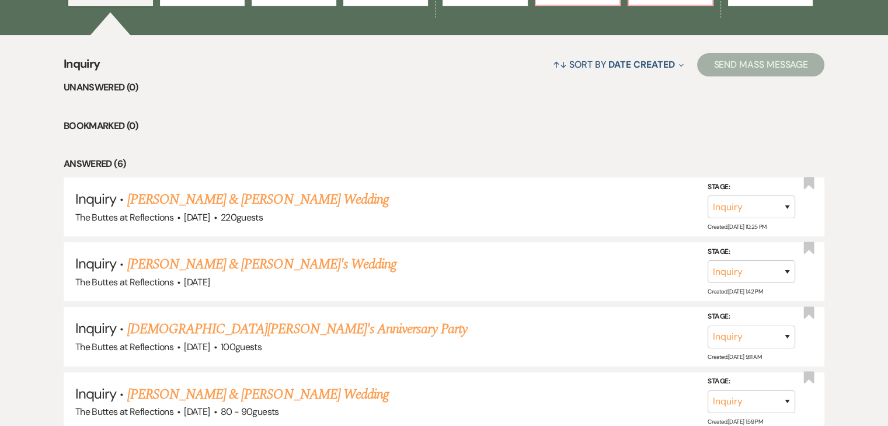
scroll to position [117, 0]
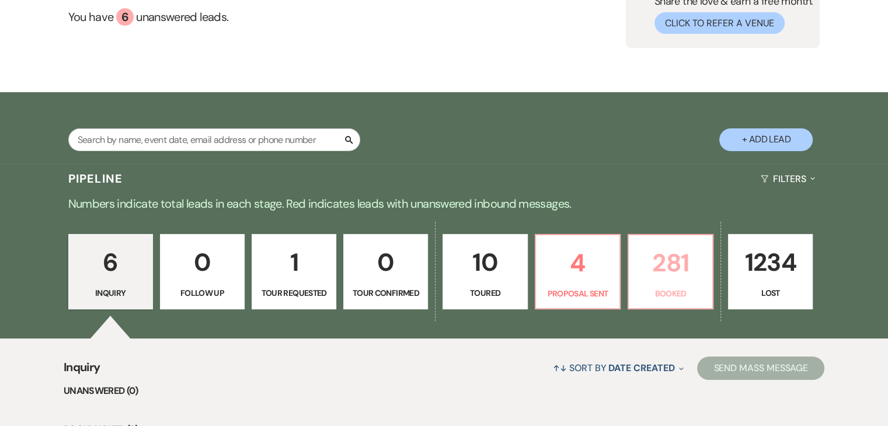
click at [674, 269] on p "281" at bounding box center [670, 262] width 69 height 39
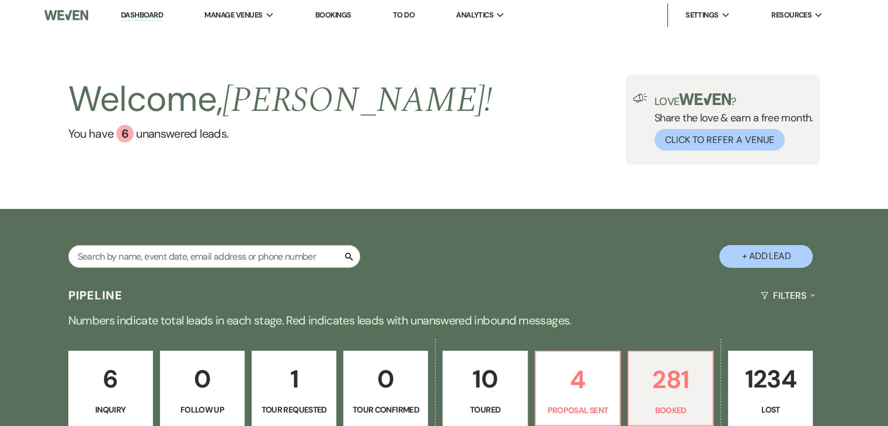
click at [332, 17] on link "Bookings" at bounding box center [333, 15] width 36 height 10
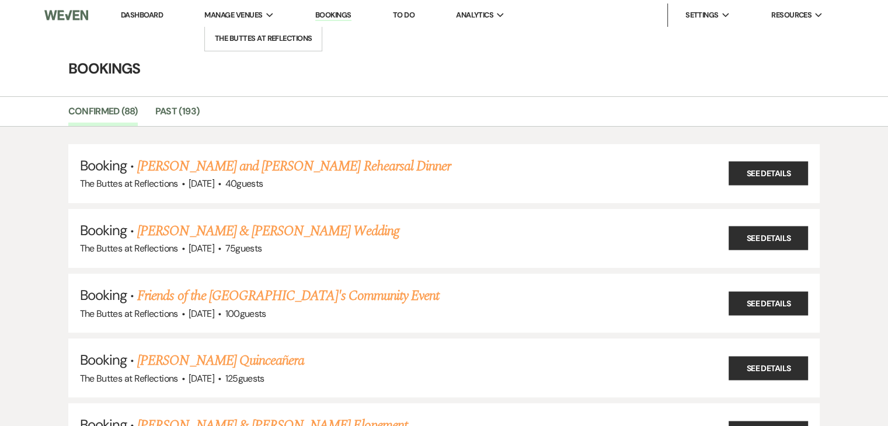
click at [271, 13] on icon "Expand" at bounding box center [270, 15] width 8 height 5
click at [339, 12] on link "Bookings" at bounding box center [333, 15] width 36 height 11
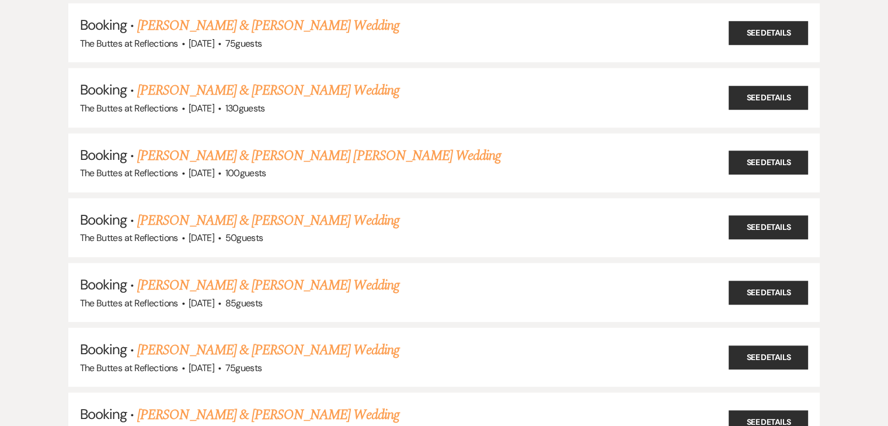
scroll to position [3152, 0]
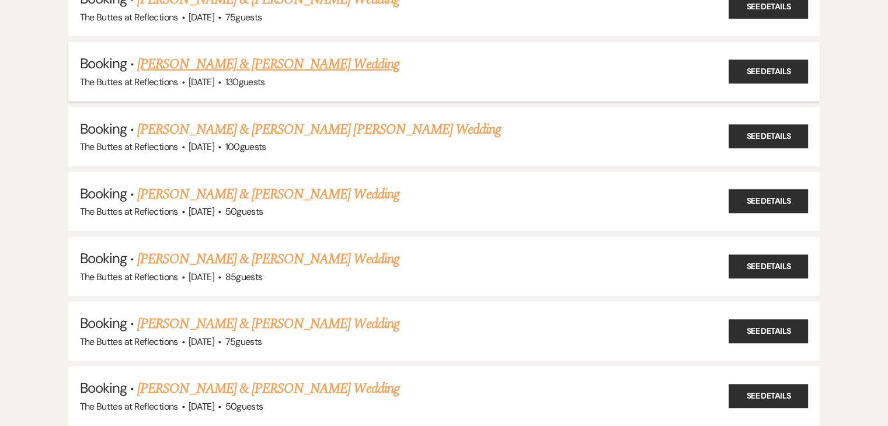
click at [340, 54] on link "Daniel Ciraula & Kelsey Buechler's Wedding" at bounding box center [268, 64] width 262 height 21
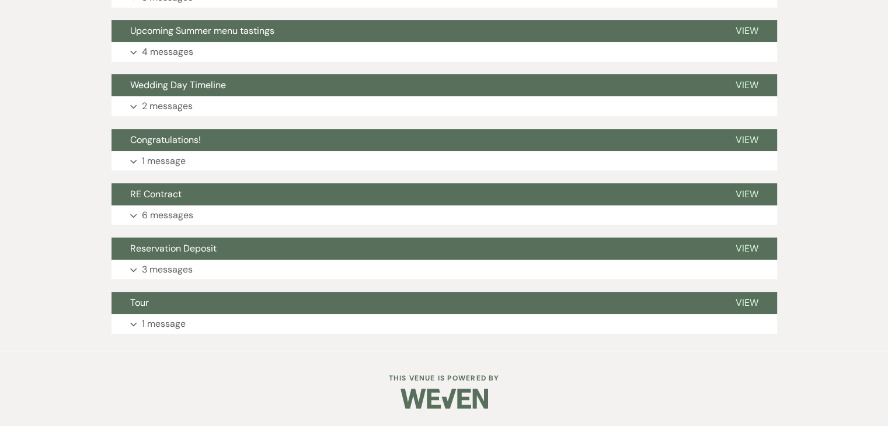
scroll to position [604, 0]
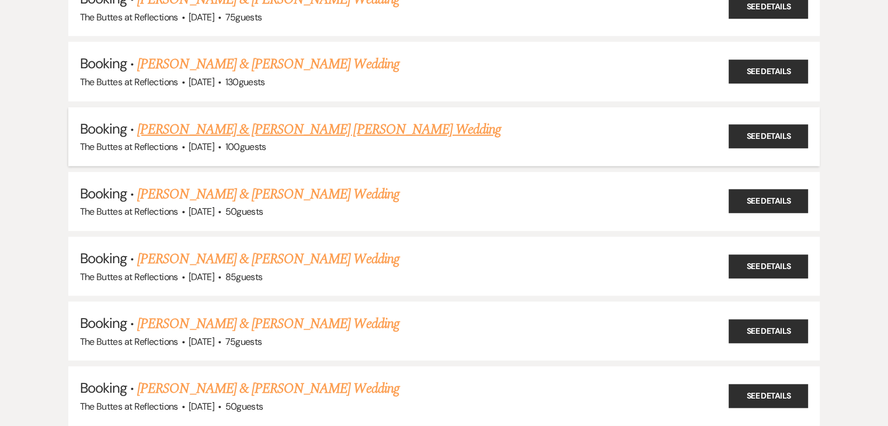
click at [269, 119] on link "Katherine Lynn & Connor Laplant's Wedding" at bounding box center [319, 129] width 364 height 21
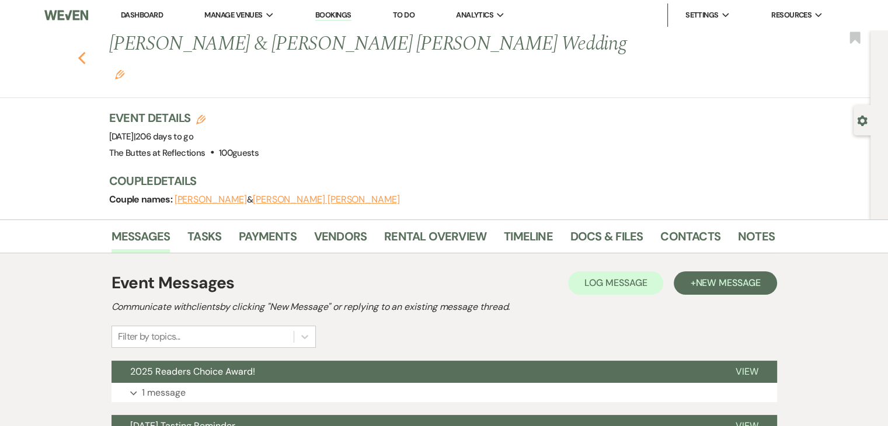
click at [85, 52] on use "button" at bounding box center [82, 58] width 8 height 13
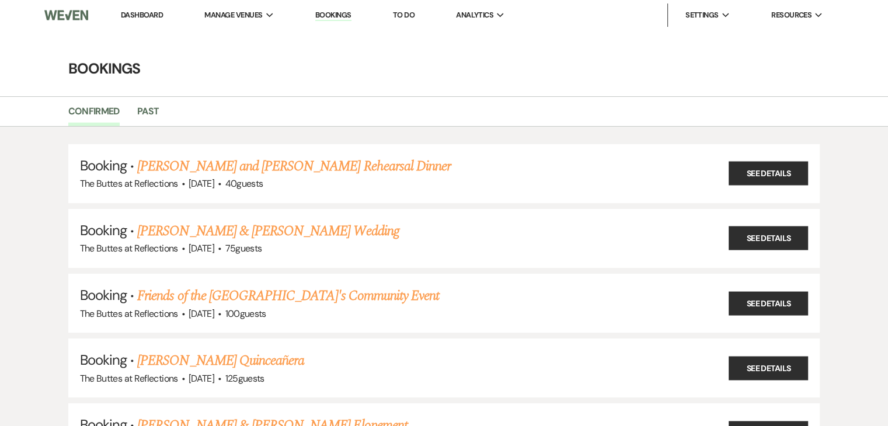
scroll to position [3152, 0]
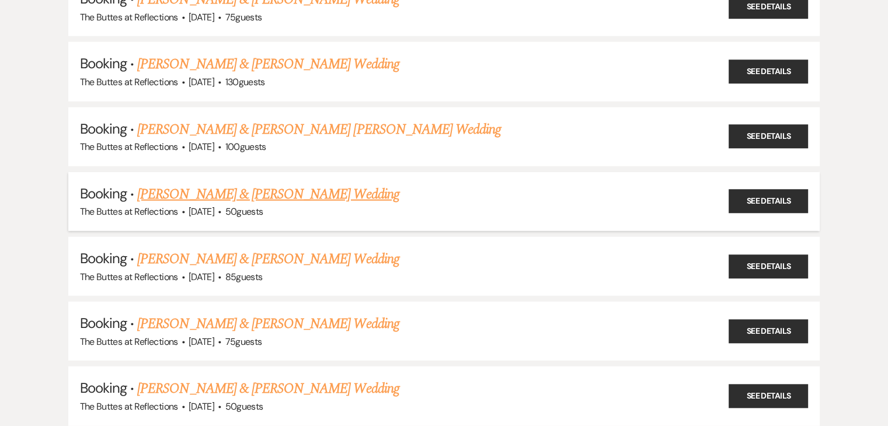
click at [281, 184] on link "Robert Benitez & Alicia Yurong's Wedding" at bounding box center [268, 194] width 262 height 21
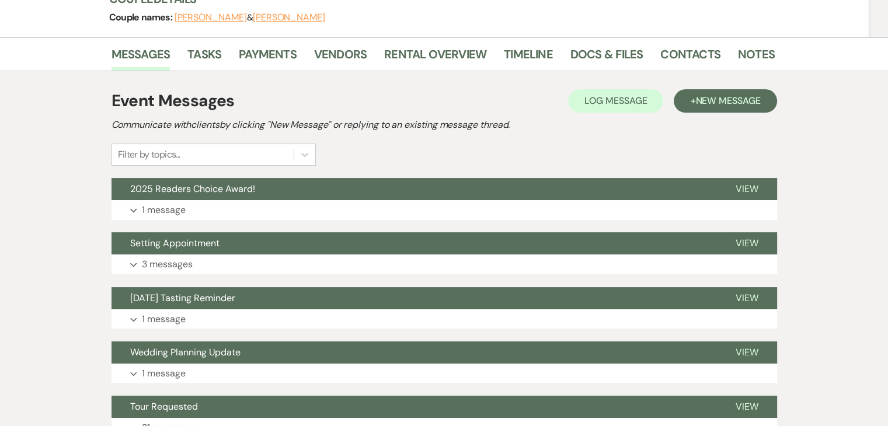
scroll to position [117, 0]
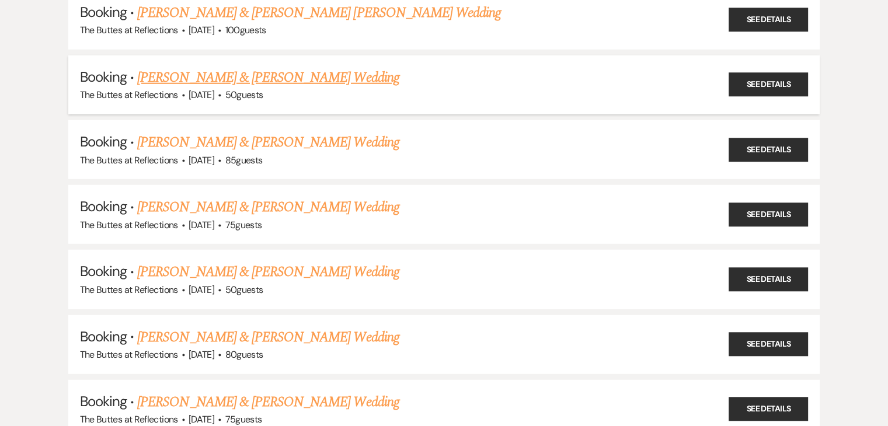
scroll to position [3327, 0]
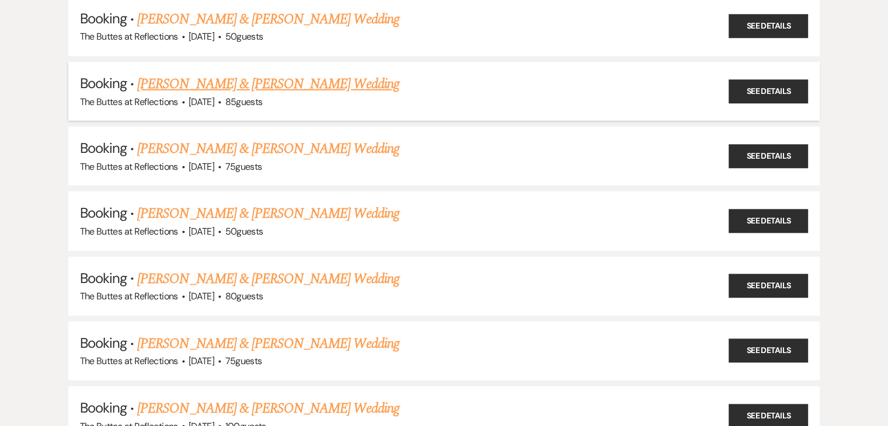
click at [262, 74] on link "Jack Medlicott & Catherine Quinn's Wedding" at bounding box center [268, 84] width 262 height 21
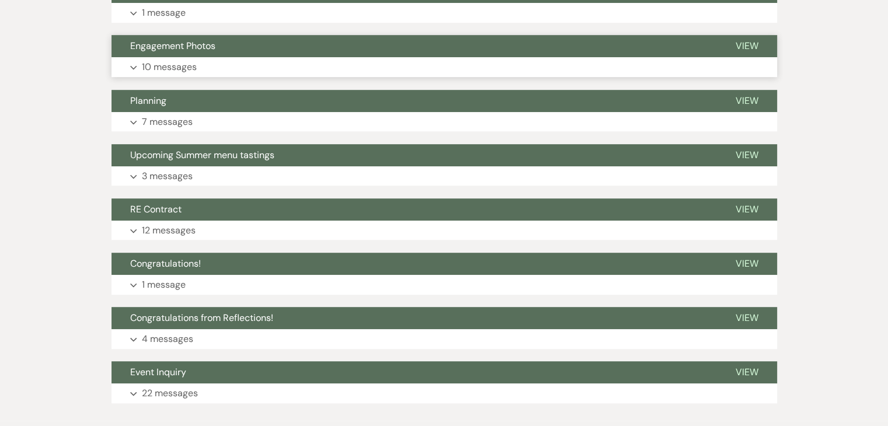
scroll to position [642, 0]
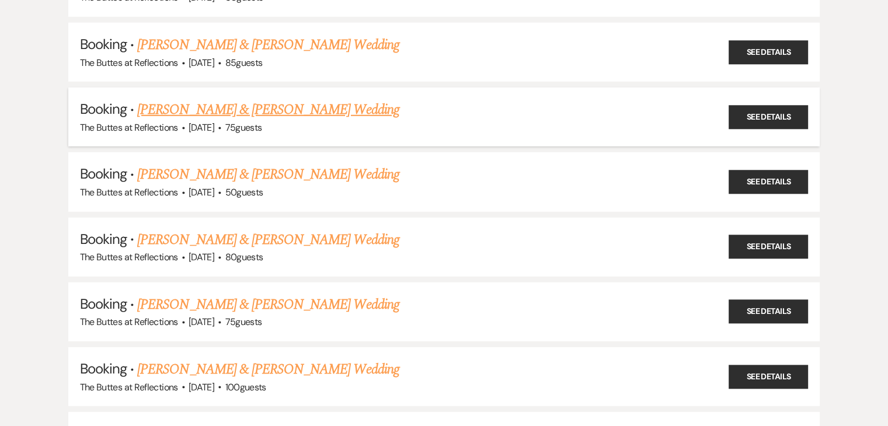
scroll to position [3386, 0]
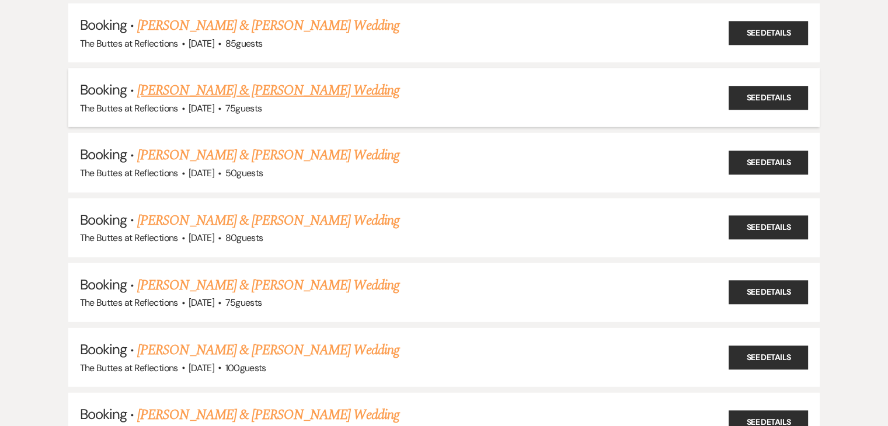
click at [239, 80] on link "Marvin Smith & Kaylee Wong's Wedding" at bounding box center [268, 90] width 262 height 21
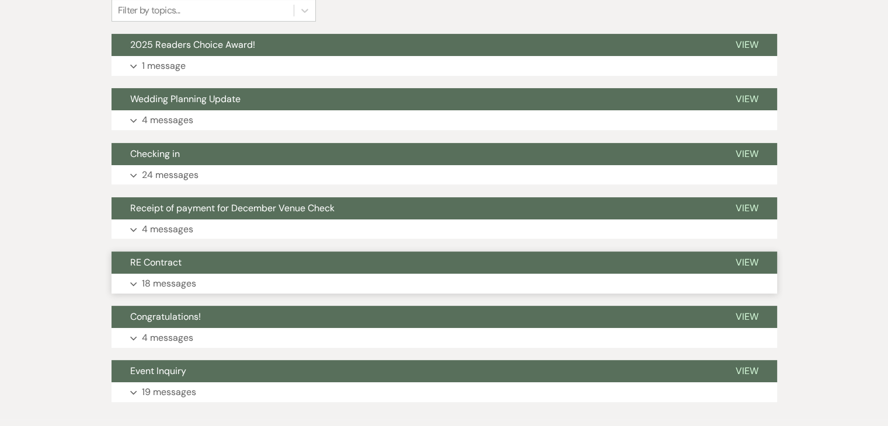
scroll to position [292, 0]
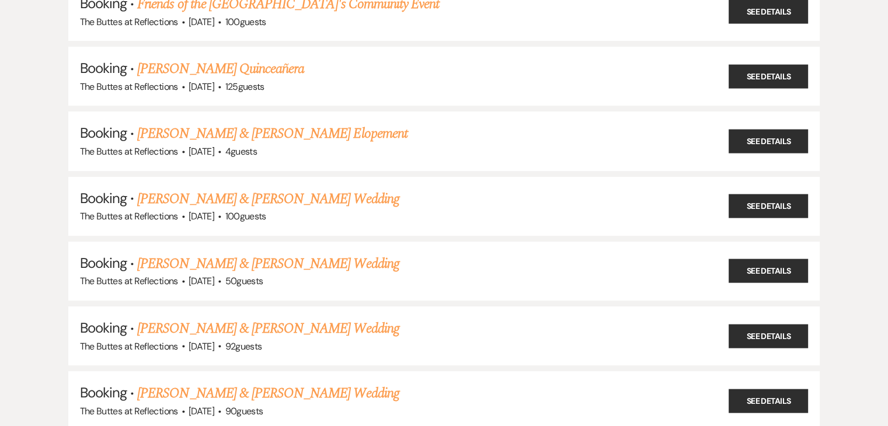
scroll to position [3386, 0]
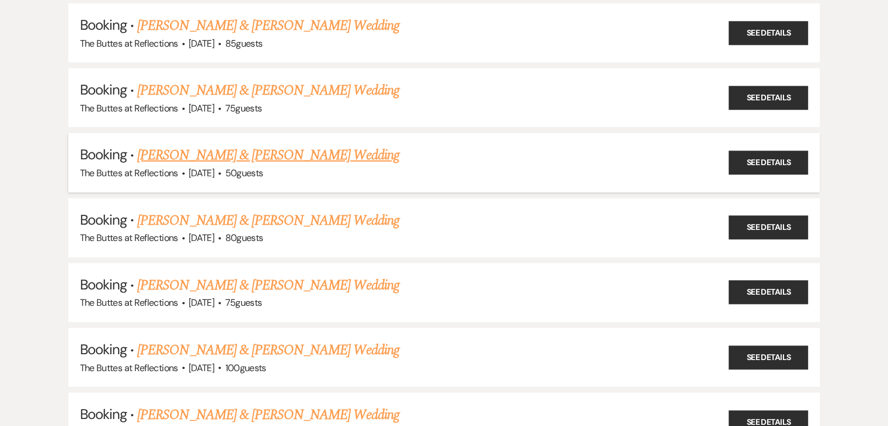
click at [269, 145] on link "David Rodriguez & Luz Tobin's Wedding" at bounding box center [268, 155] width 262 height 21
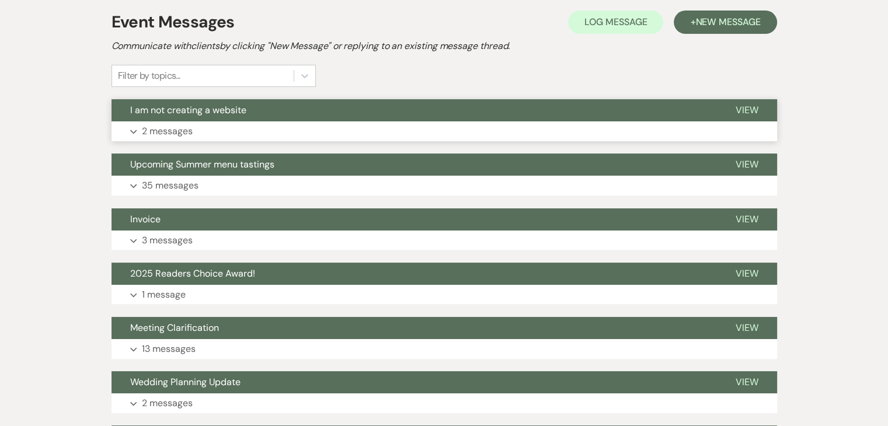
scroll to position [292, 0]
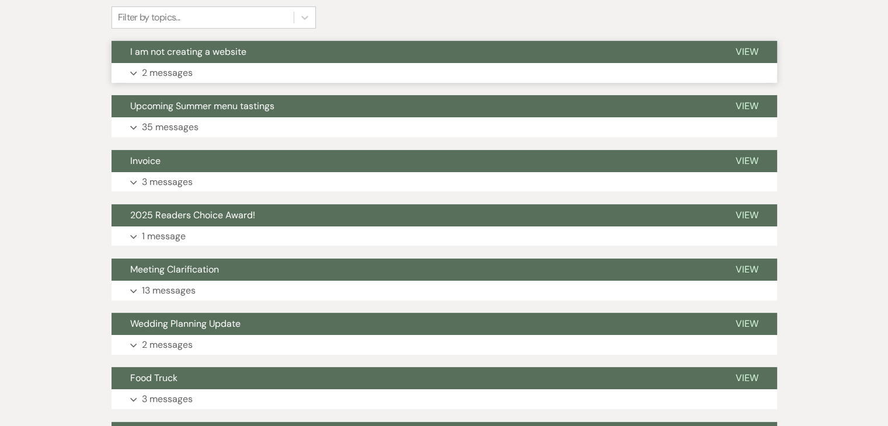
click at [160, 72] on p "2 messages" at bounding box center [167, 72] width 51 height 15
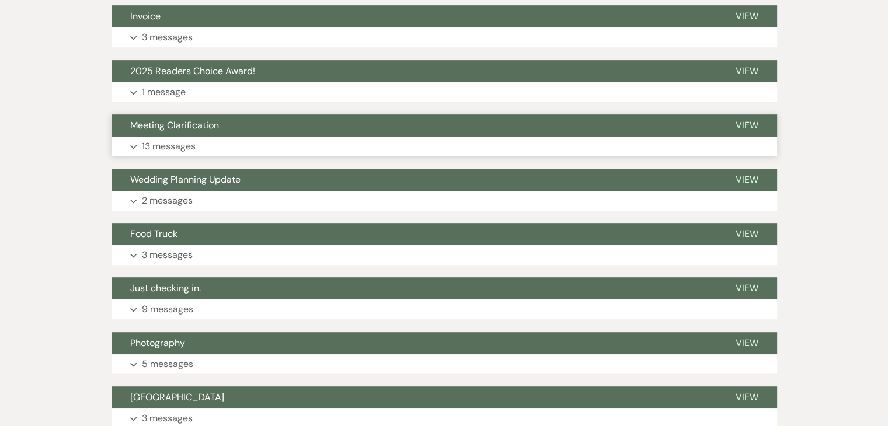
scroll to position [556, 0]
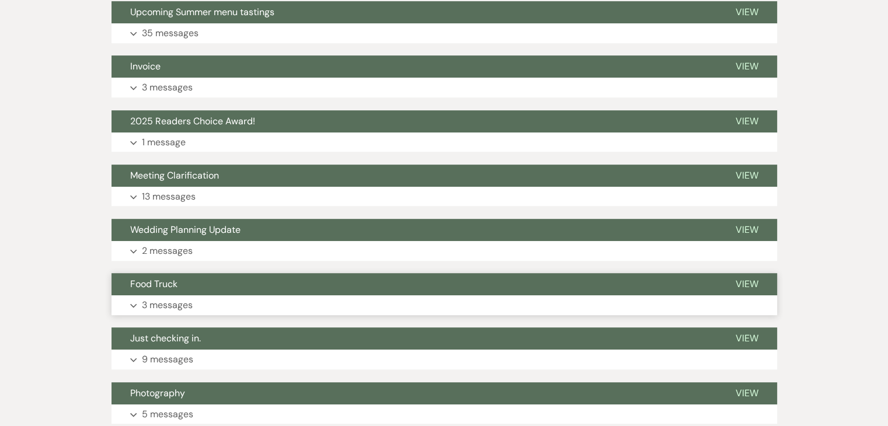
click at [184, 304] on p "3 messages" at bounding box center [167, 305] width 51 height 15
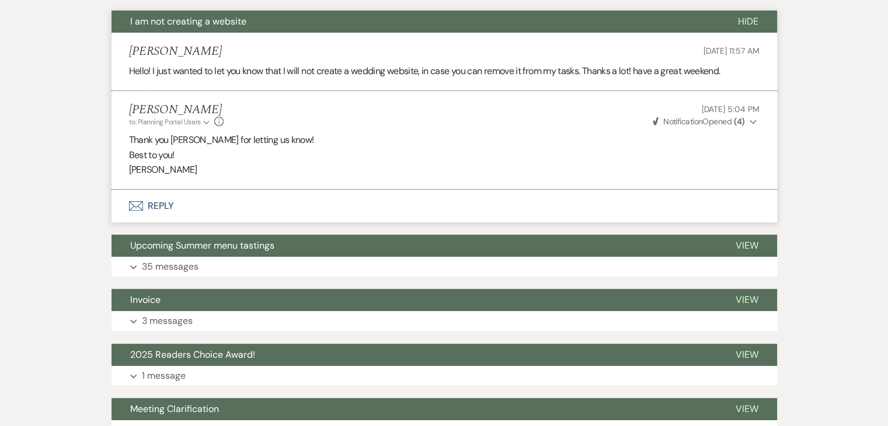
scroll to position [322, 0]
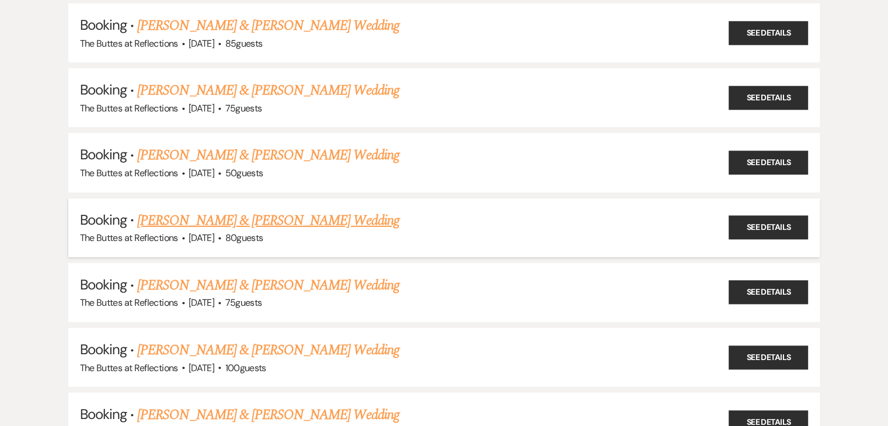
click at [159, 210] on link "Greg Selby & Taylor Bays's Wedding" at bounding box center [268, 220] width 262 height 21
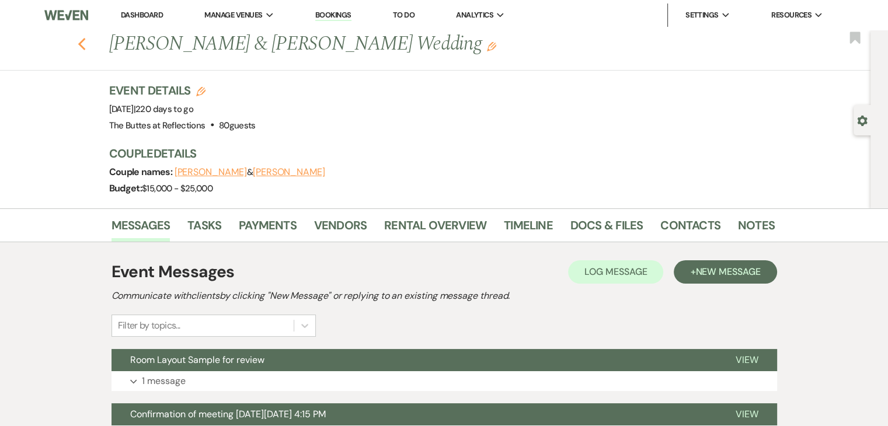
click at [85, 50] on icon "Previous" at bounding box center [82, 44] width 9 height 14
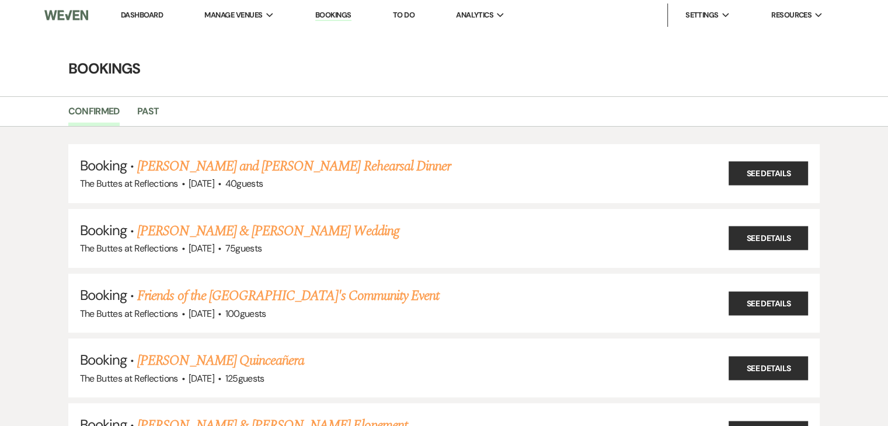
scroll to position [3386, 0]
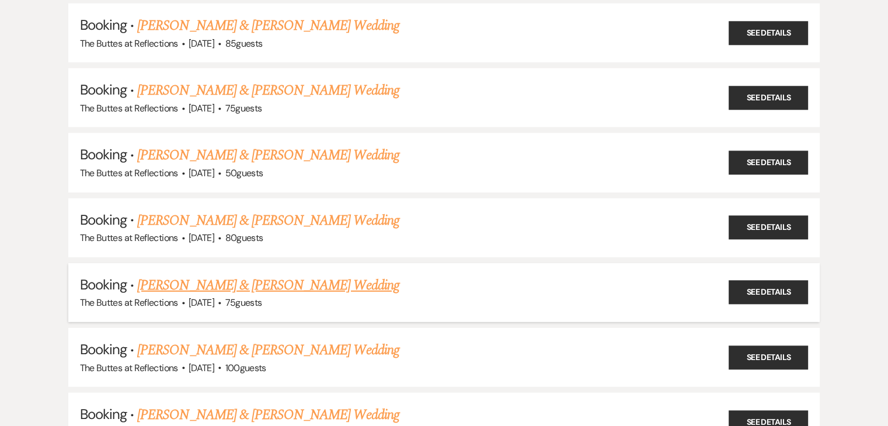
click at [218, 275] on link "Mitchell Morton & Megan Thieme's Wedding" at bounding box center [268, 285] width 262 height 21
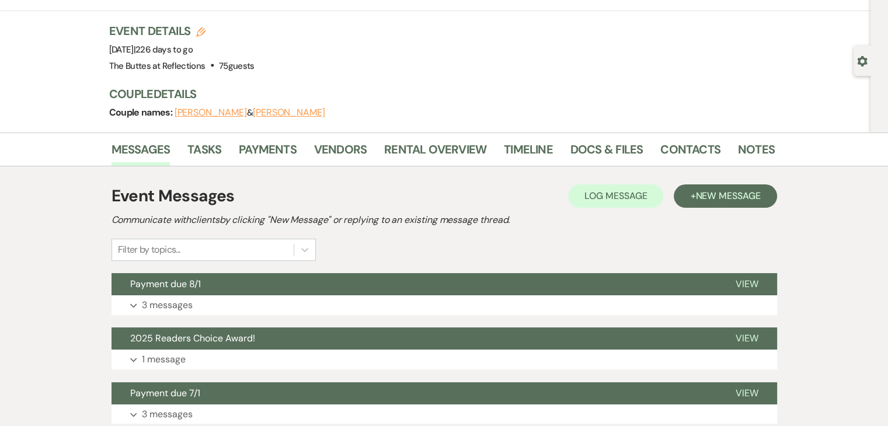
scroll to position [58, 0]
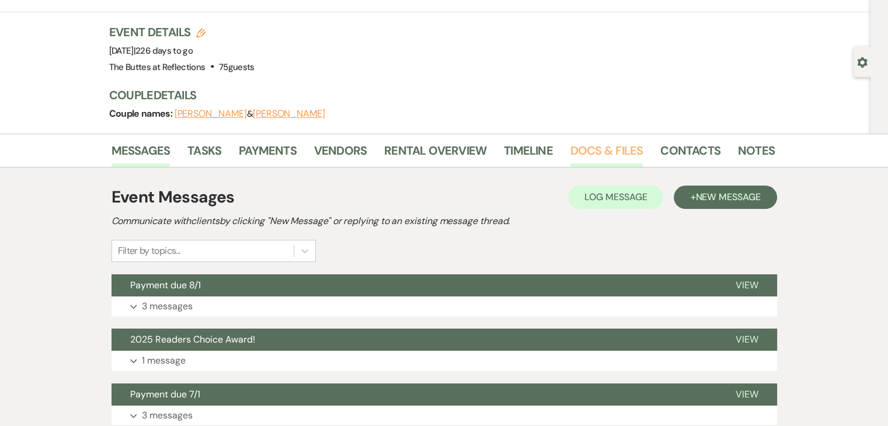
click at [606, 144] on link "Docs & Files" at bounding box center [606, 154] width 72 height 26
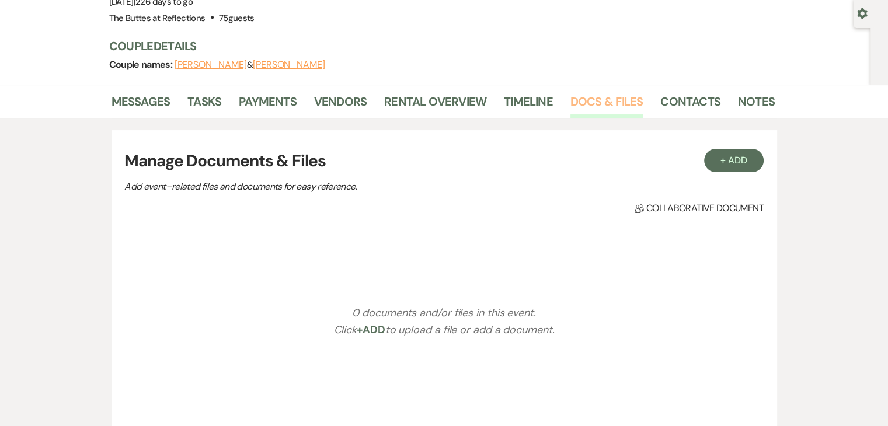
scroll to position [25, 0]
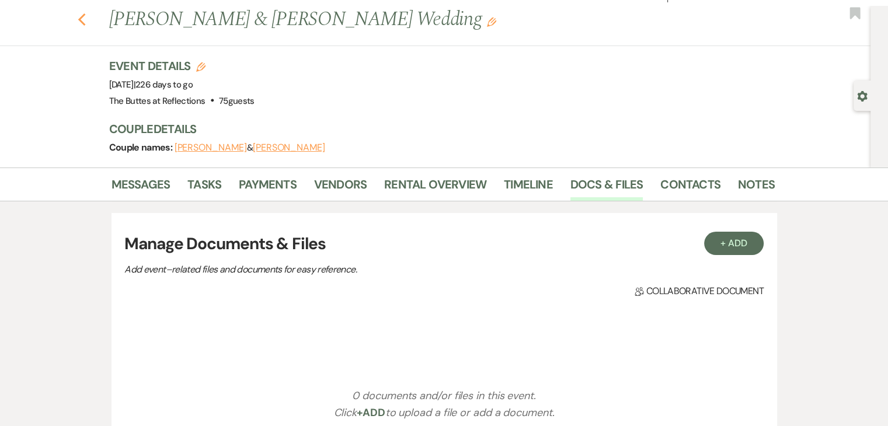
click at [86, 22] on icon "Previous" at bounding box center [82, 20] width 9 height 14
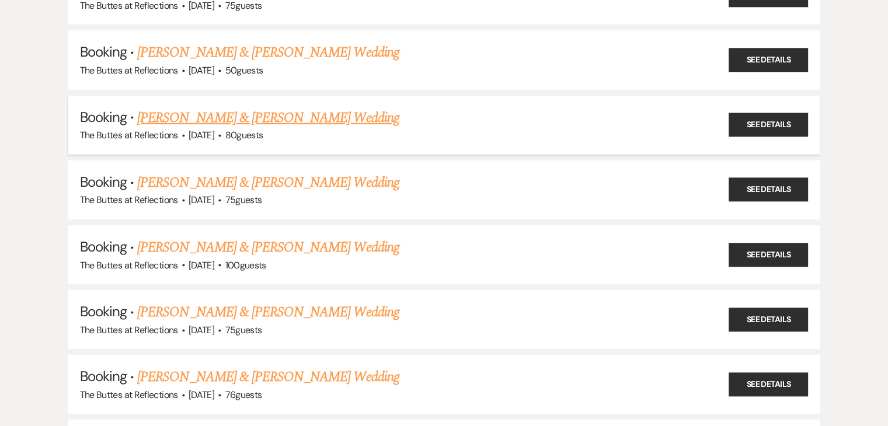
scroll to position [3502, 0]
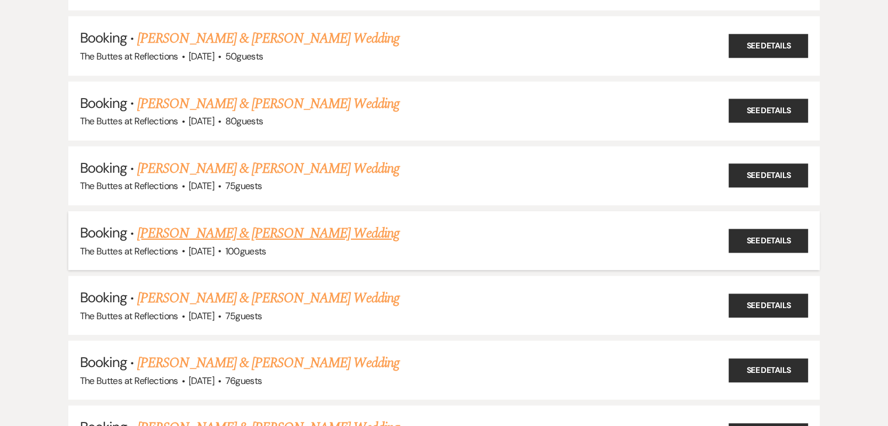
click at [275, 223] on link "William Findley & Madison Wagner's Wedding" at bounding box center [268, 233] width 262 height 21
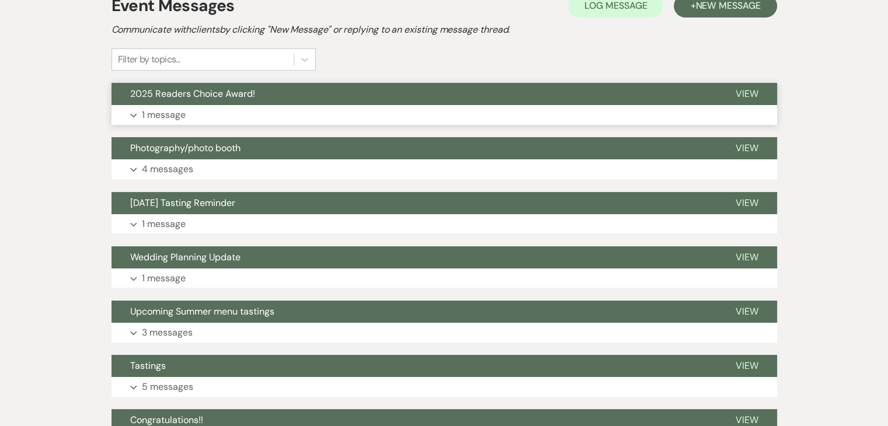
scroll to position [233, 0]
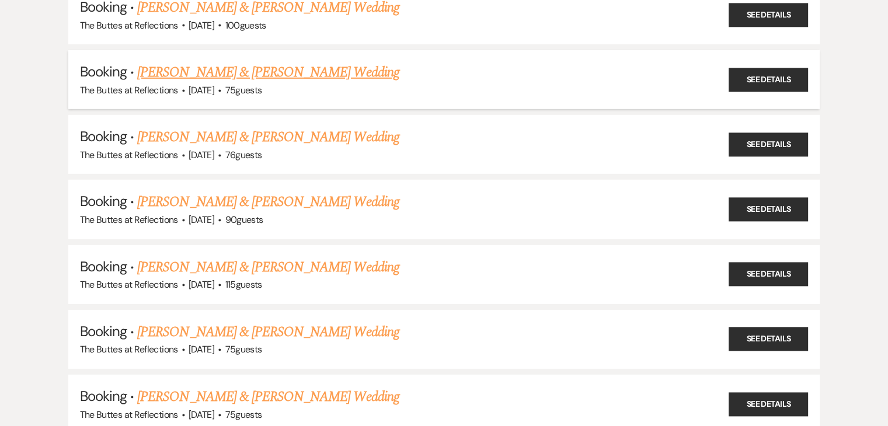
scroll to position [3736, 0]
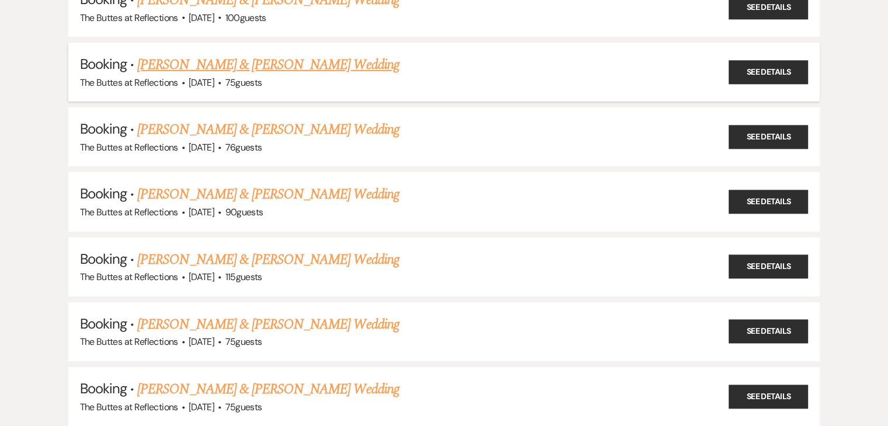
click at [285, 54] on link "Megan Wood & Douglas McPeak's Wedding" at bounding box center [268, 64] width 262 height 21
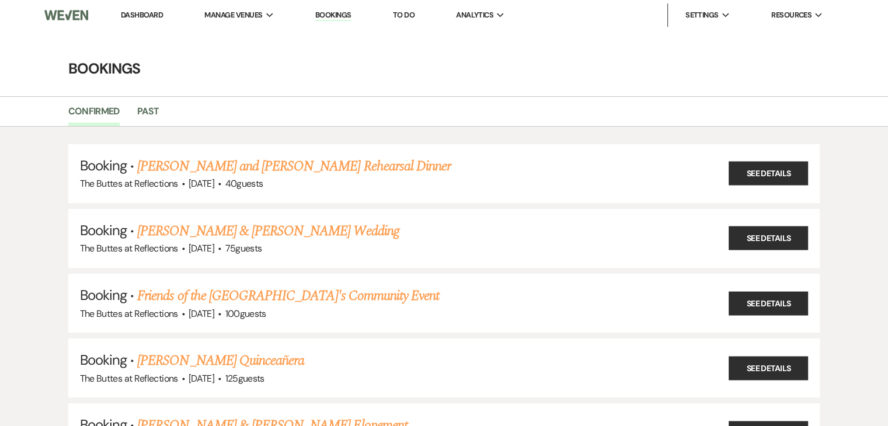
scroll to position [3736, 0]
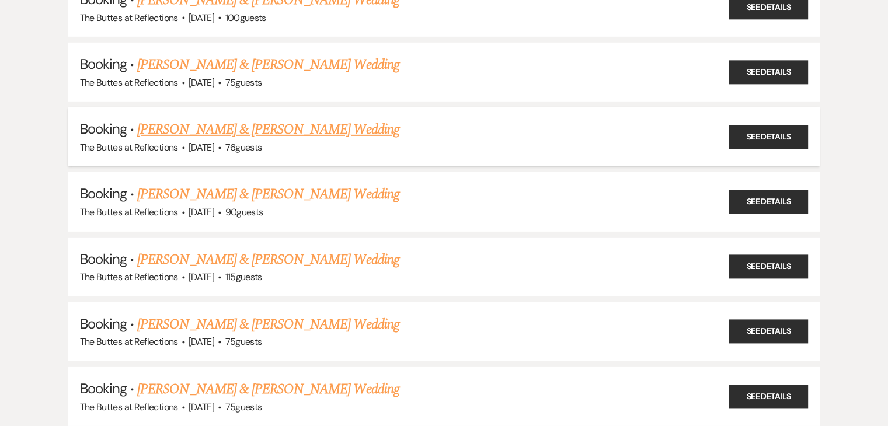
click at [255, 119] on link "Melissa Juliano & Chris Morton's Wedding" at bounding box center [268, 129] width 262 height 21
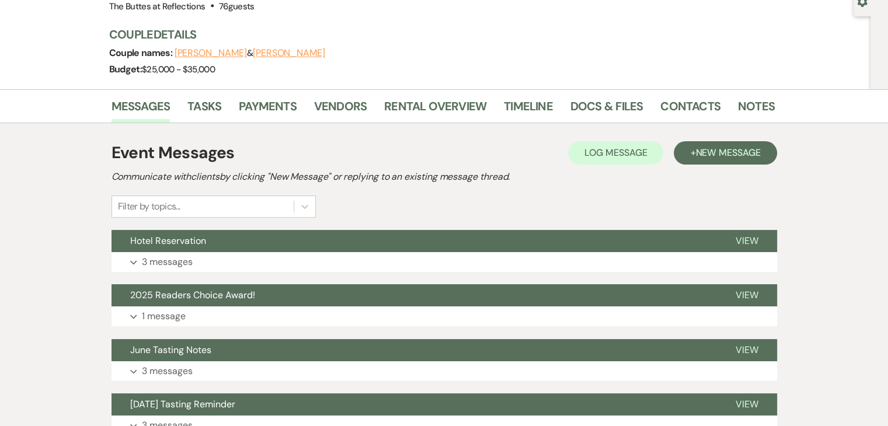
scroll to position [22, 0]
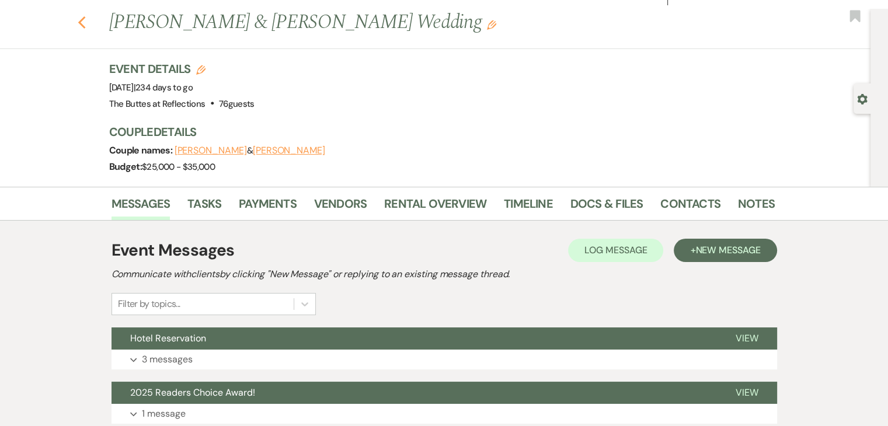
click at [84, 23] on use "button" at bounding box center [82, 22] width 8 height 13
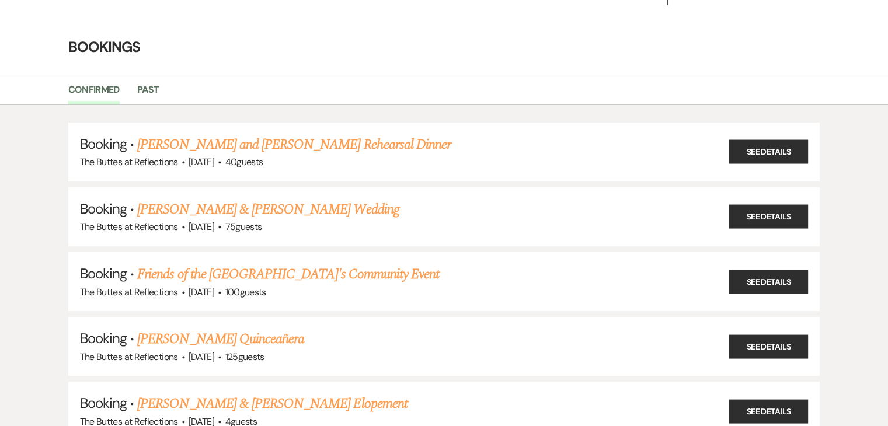
scroll to position [3736, 0]
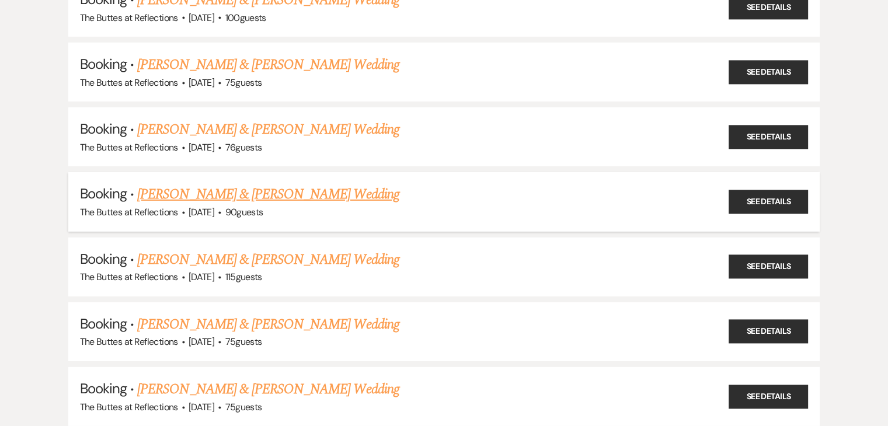
click at [229, 184] on link "Jake Cirneros & Kaitlynn Rodriguez's Wedding" at bounding box center [268, 194] width 262 height 21
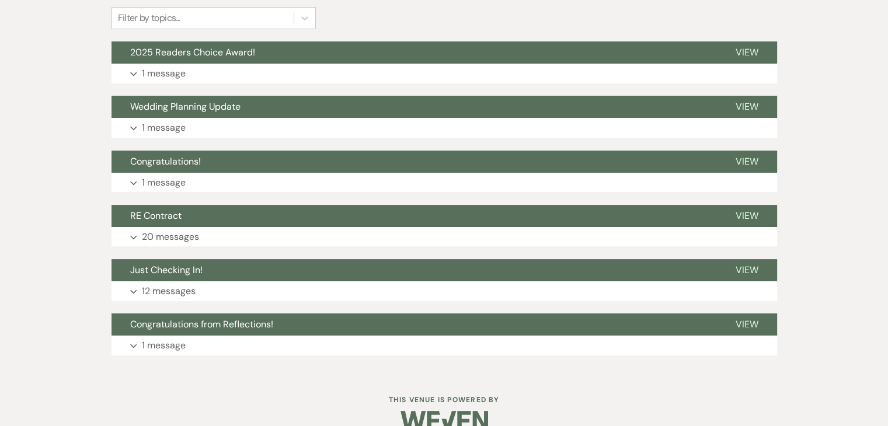
scroll to position [292, 0]
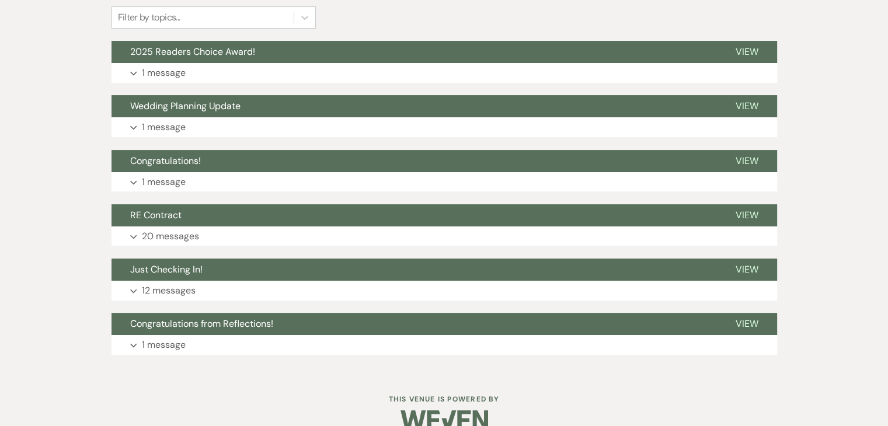
scroll to position [3736, 0]
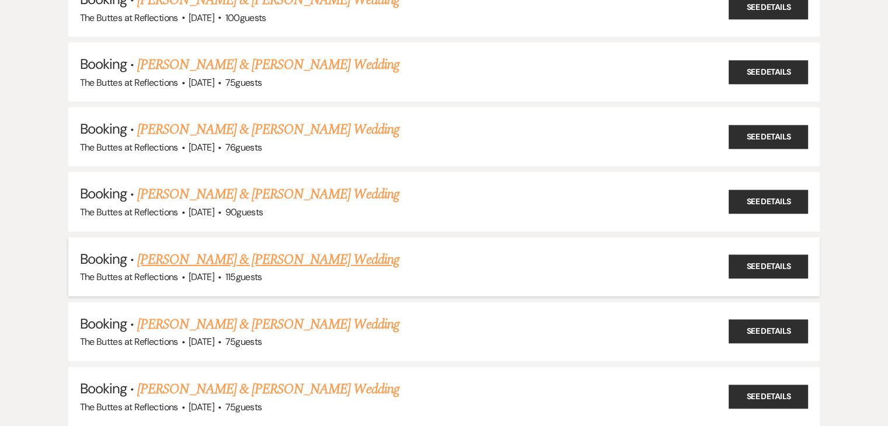
click at [189, 249] on link "Haven Norman & Garrett Harting's Wedding" at bounding box center [268, 259] width 262 height 21
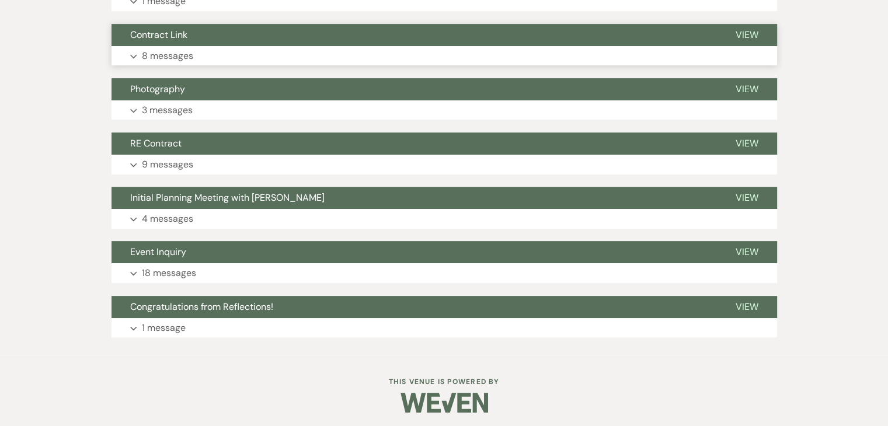
scroll to position [438, 0]
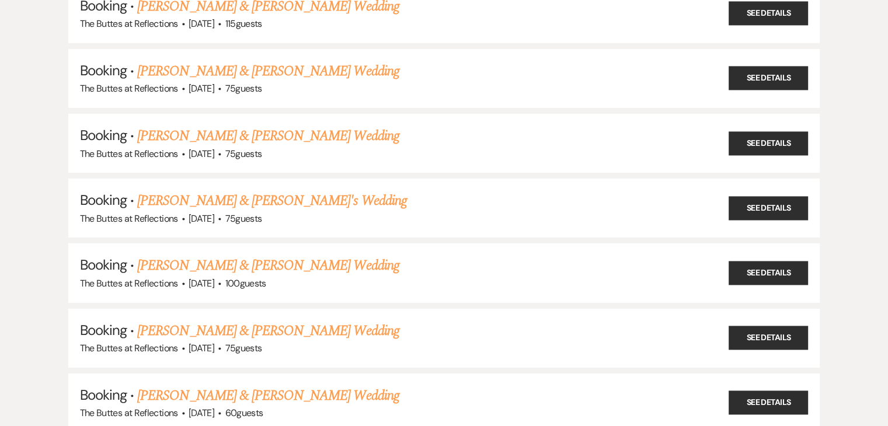
scroll to position [3969, 0]
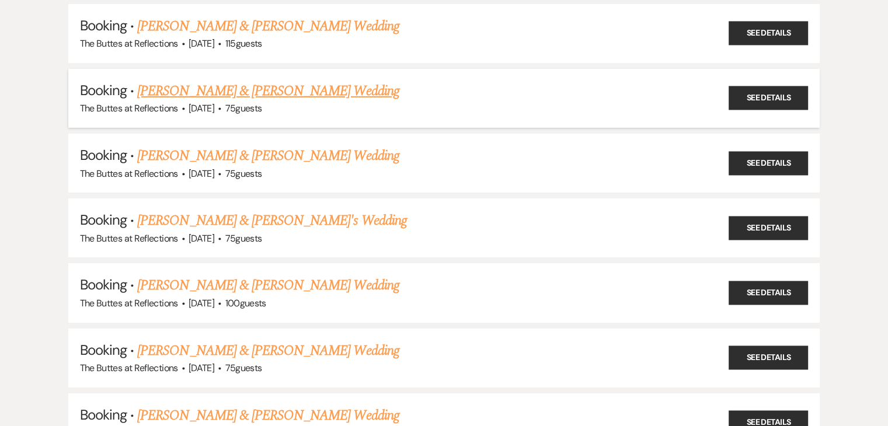
click at [224, 81] on link "Katie Meyerowitz & John Monahan's Wedding" at bounding box center [268, 91] width 262 height 21
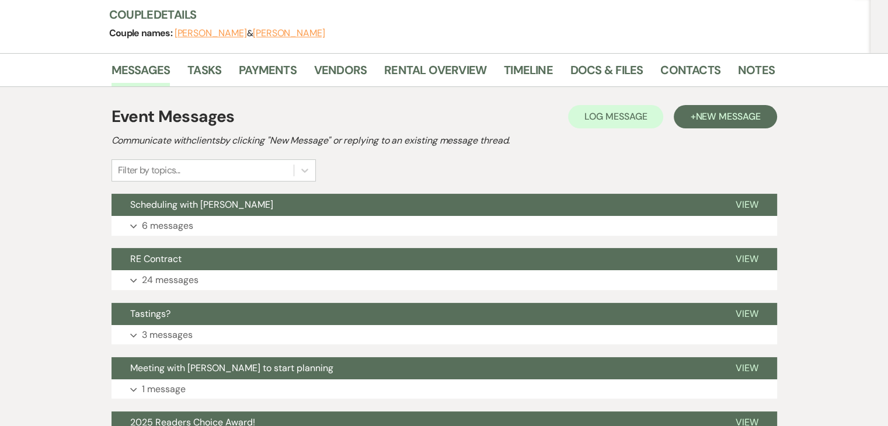
scroll to position [134, 0]
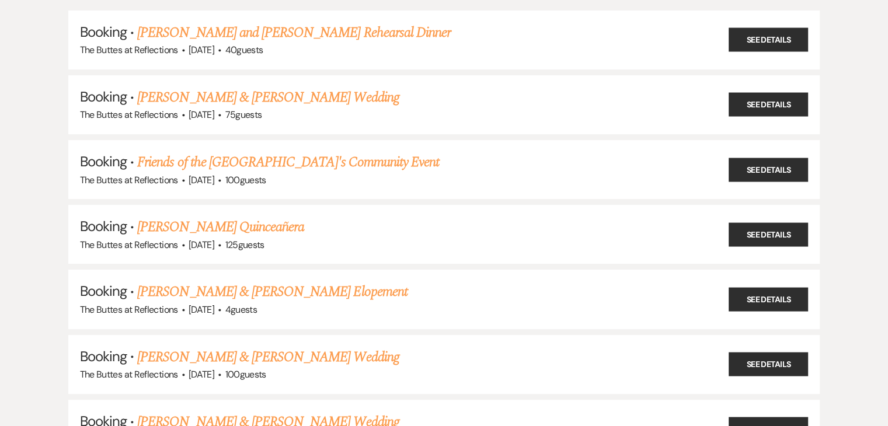
scroll to position [3969, 0]
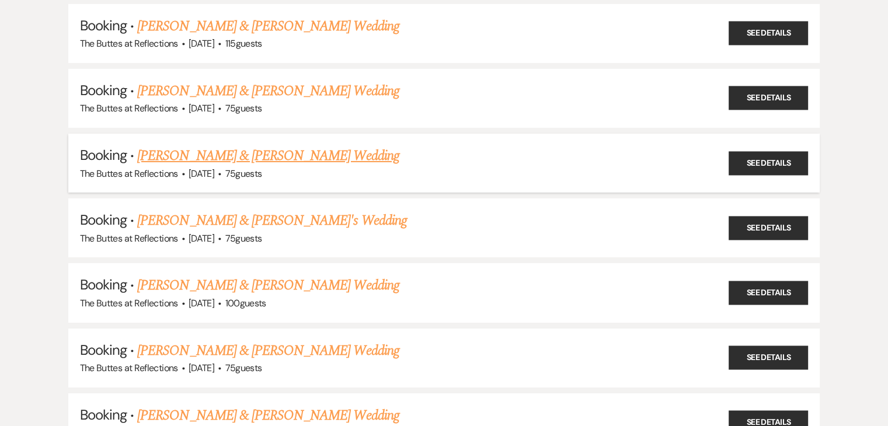
click at [163, 145] on link "Alexis Lopez & Geoffrey Knopf's Wedding" at bounding box center [268, 155] width 262 height 21
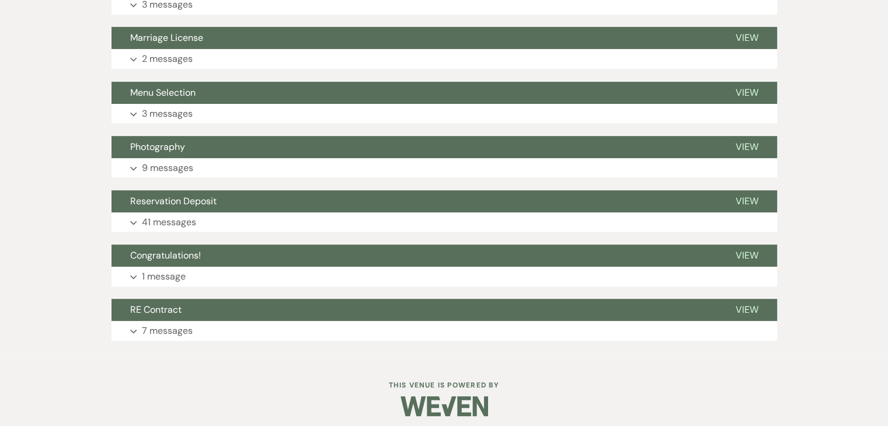
scroll to position [674, 0]
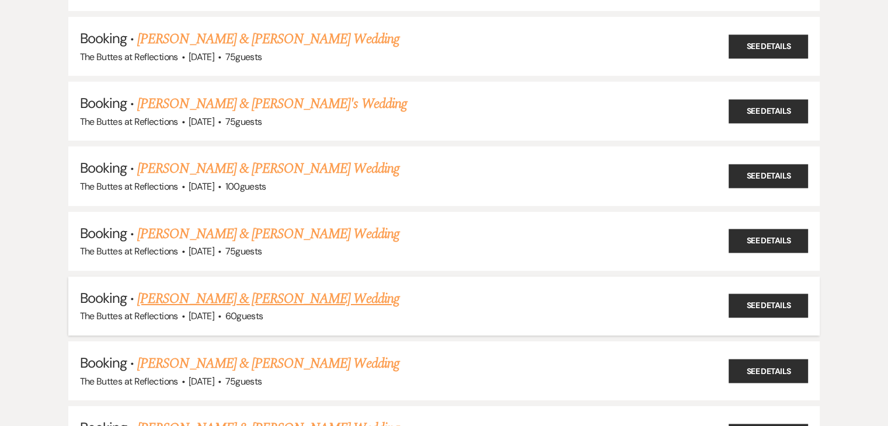
scroll to position [4086, 0]
click at [191, 93] on link "Nandini Sodhi & Nicholas MishKriz's Wedding" at bounding box center [272, 103] width 270 height 21
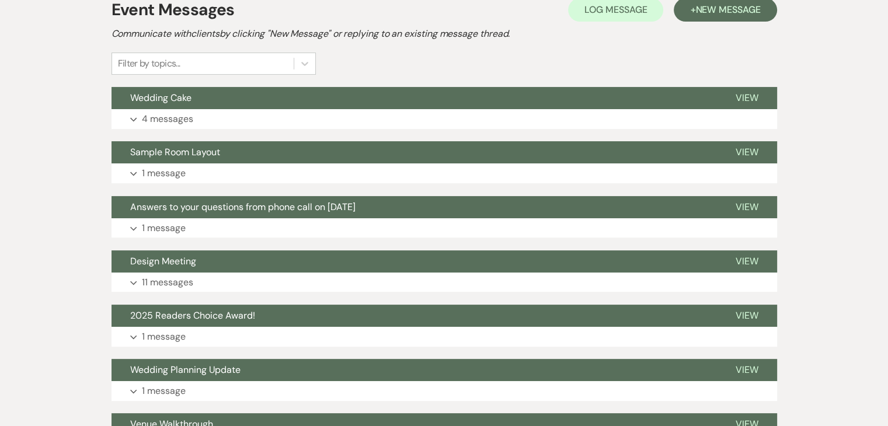
scroll to position [235, 0]
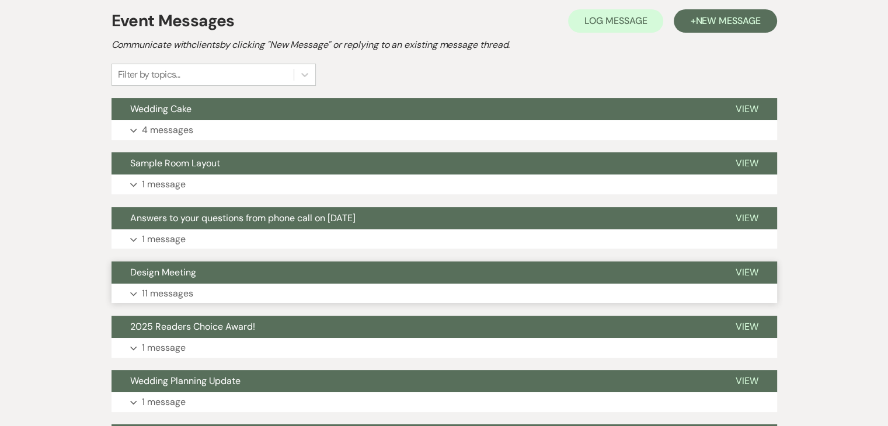
click at [168, 292] on p "11 messages" at bounding box center [167, 293] width 51 height 15
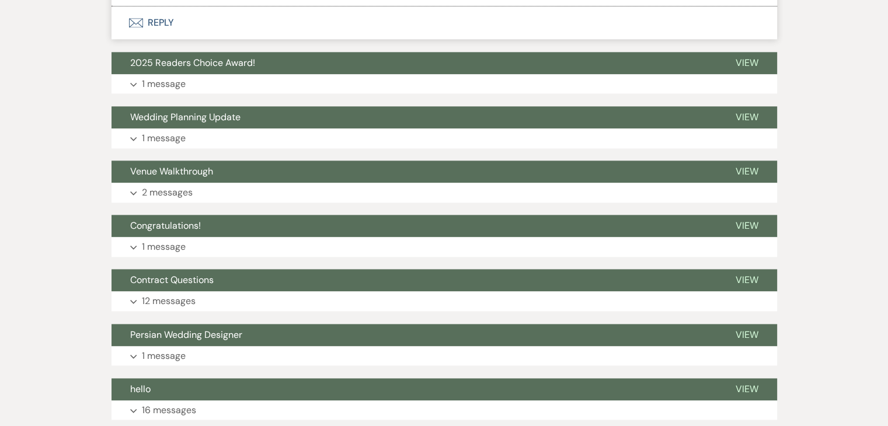
scroll to position [1577, 0]
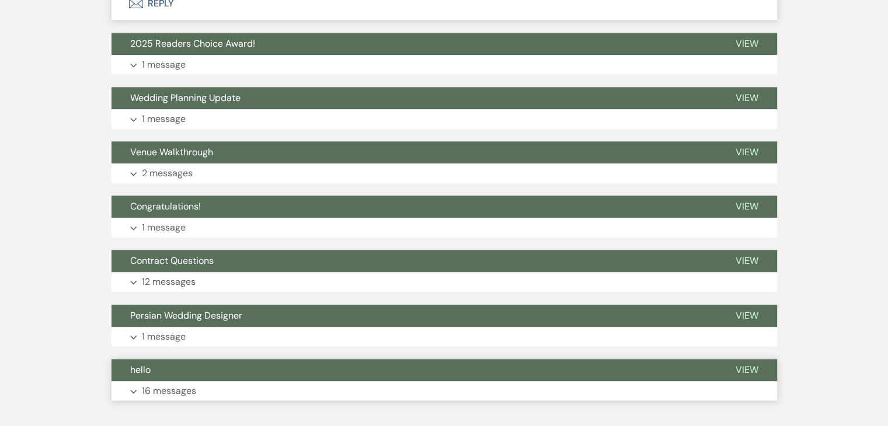
click at [170, 384] on p "16 messages" at bounding box center [169, 391] width 54 height 15
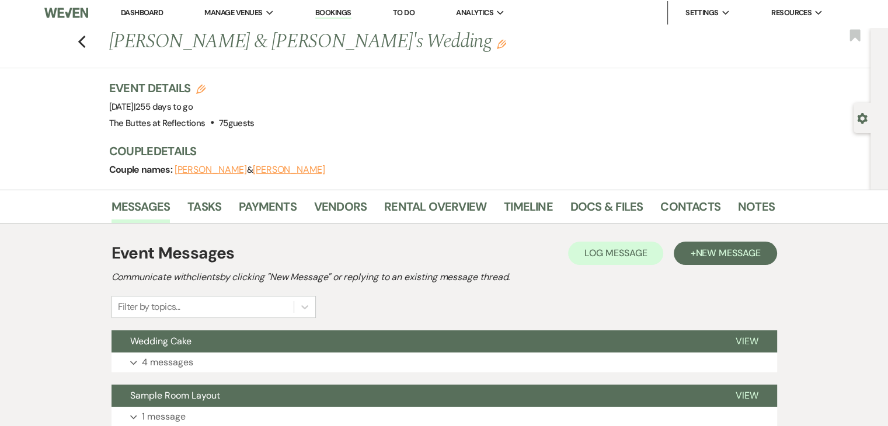
scroll to position [0, 0]
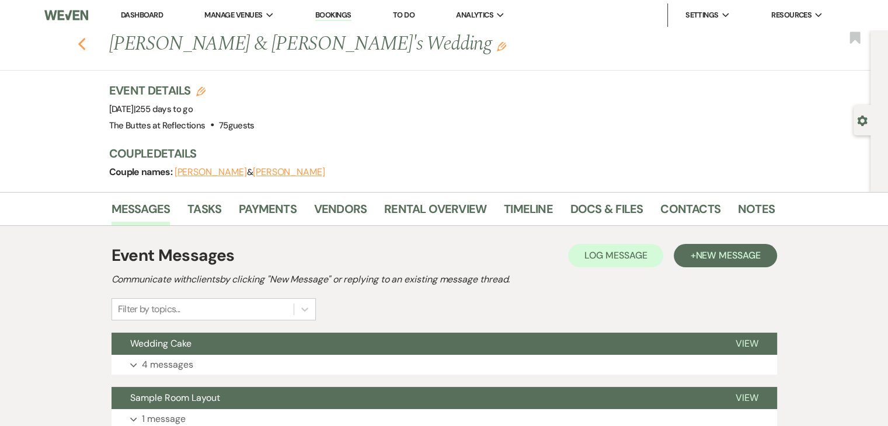
click at [84, 45] on use "button" at bounding box center [82, 44] width 8 height 13
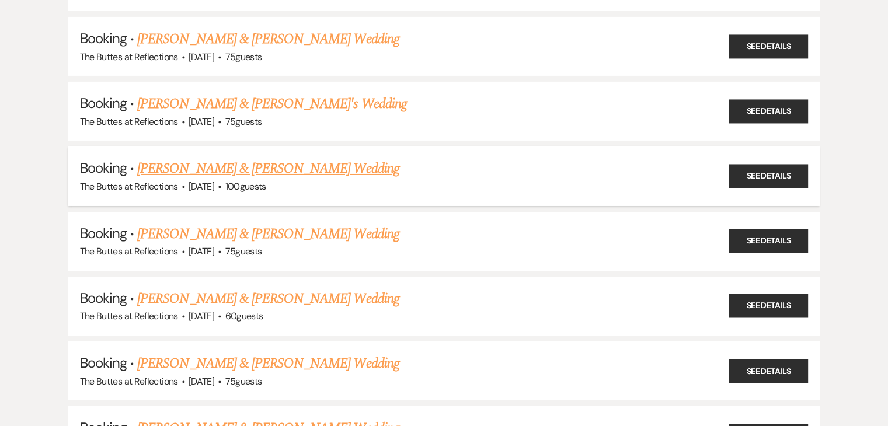
click at [201, 158] on link "Marcella Spinuso & Nicole Cirami's Wedding" at bounding box center [268, 168] width 262 height 21
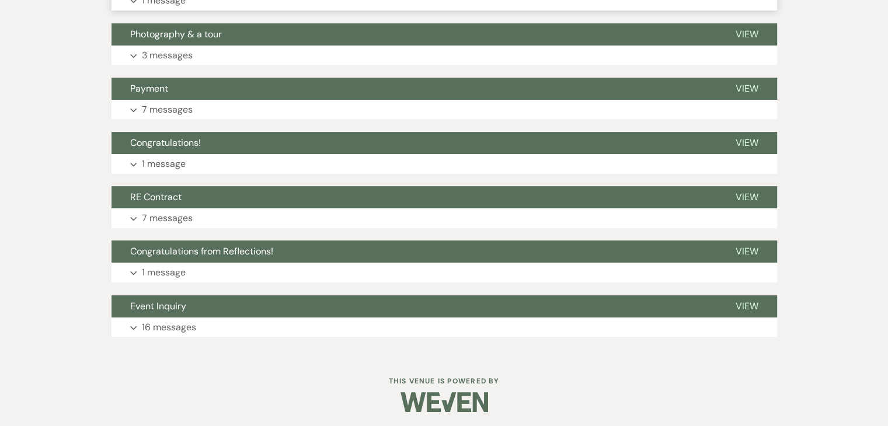
scroll to position [421, 0]
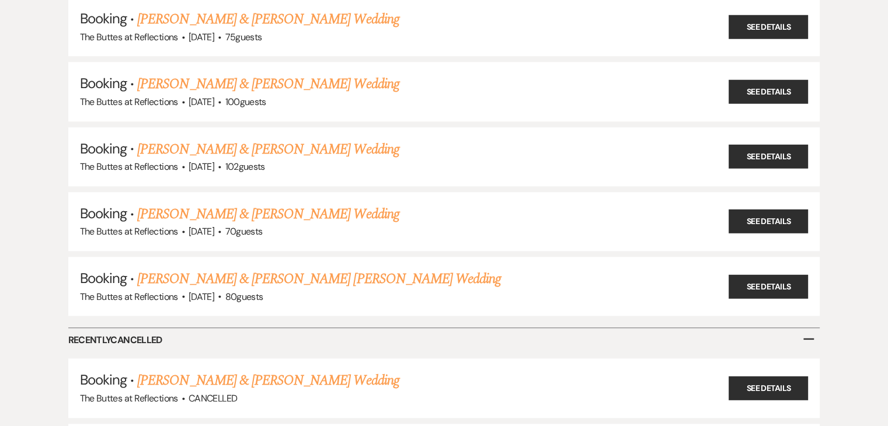
scroll to position [5545, 0]
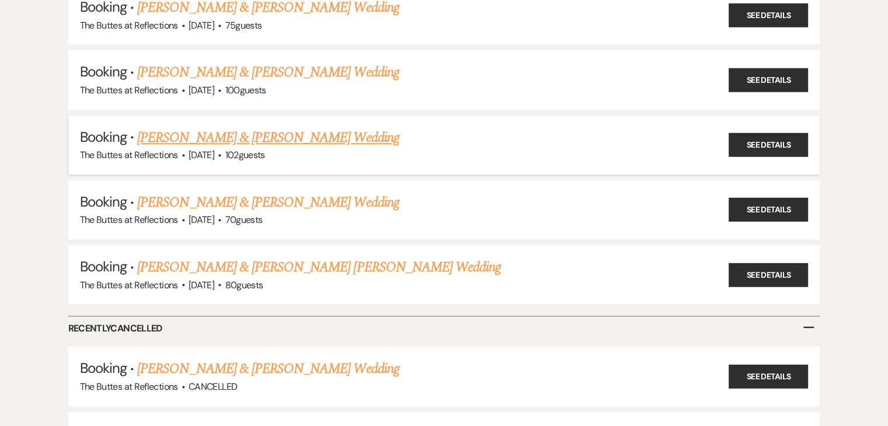
click at [176, 127] on link "Anna Lovio & Nick Boyett's Wedding" at bounding box center [268, 137] width 262 height 21
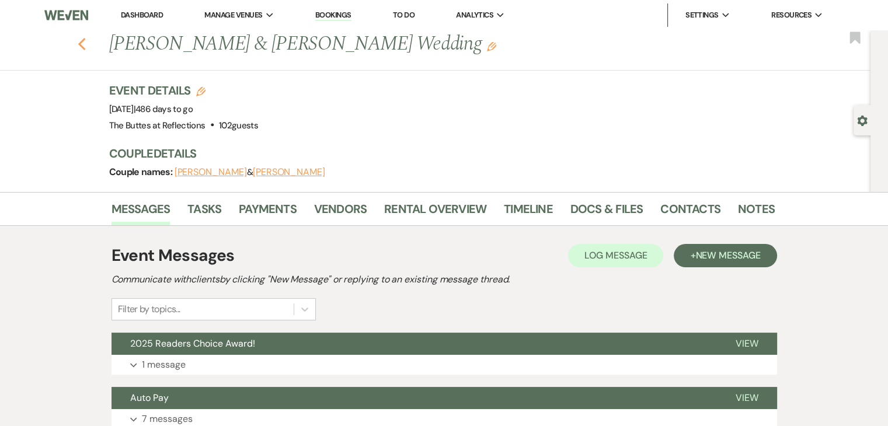
click at [83, 40] on icon "Previous" at bounding box center [82, 44] width 9 height 14
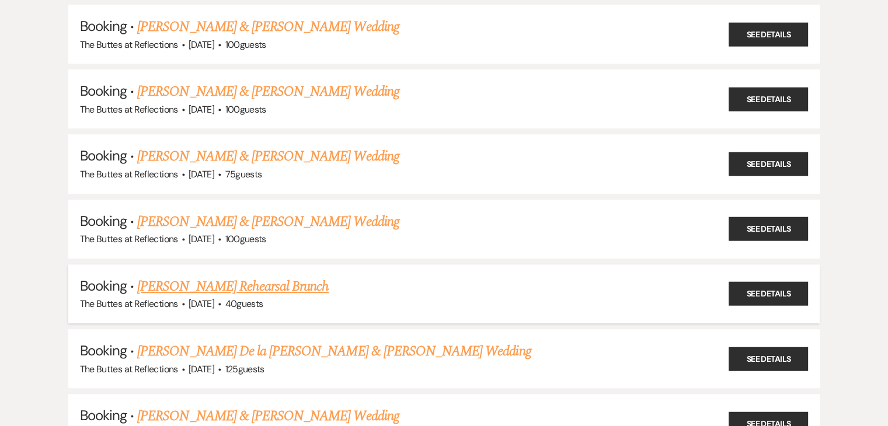
scroll to position [5078, 0]
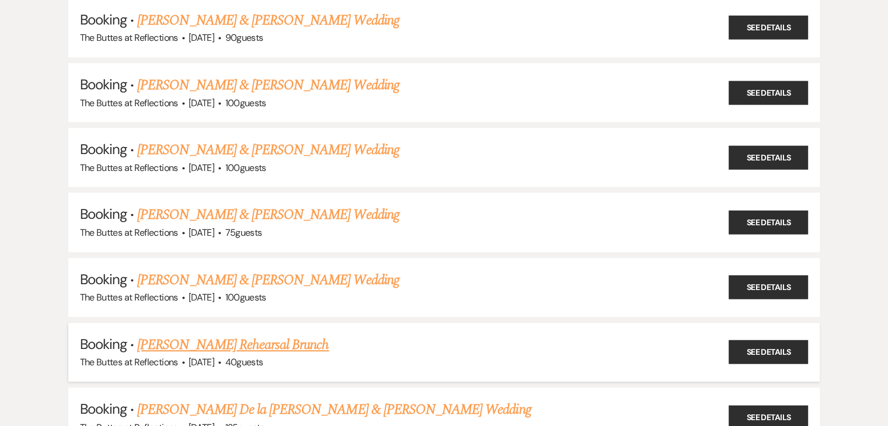
click at [241, 334] on link "Annette Altamirano's Rehearsal Brunch" at bounding box center [232, 344] width 191 height 21
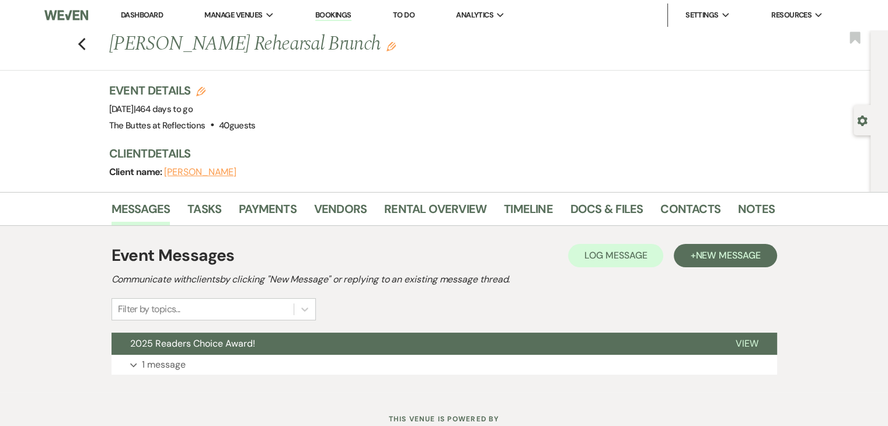
scroll to position [41, 0]
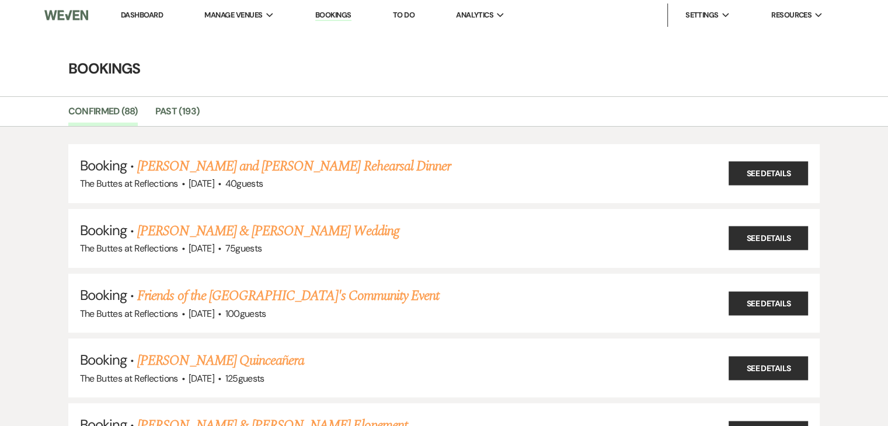
click at [62, 16] on img at bounding box center [66, 15] width 44 height 25
click at [50, 15] on img at bounding box center [66, 15] width 44 height 25
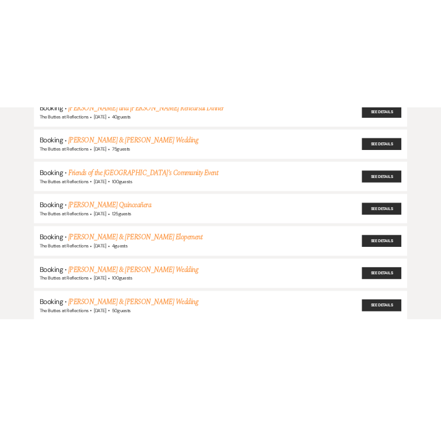
scroll to position [175, 0]
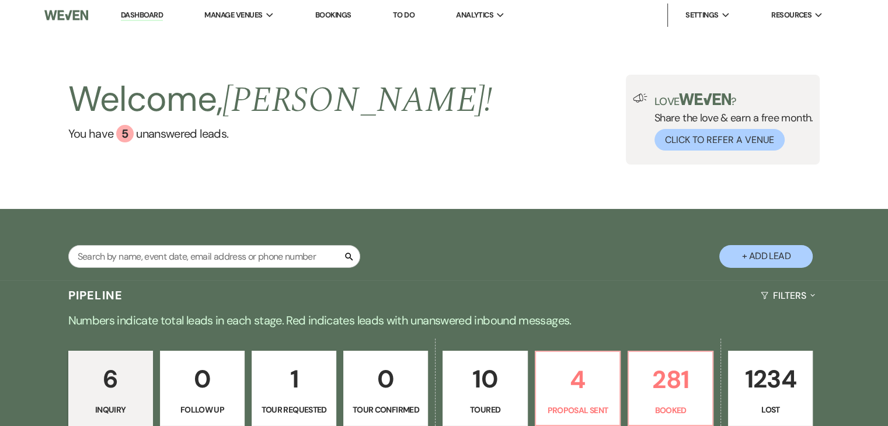
click at [654, 54] on div "Welcome, Sheila ! You have 5 unanswered lead s . Love ? Share the love & earn a…" at bounding box center [444, 119] width 888 height 179
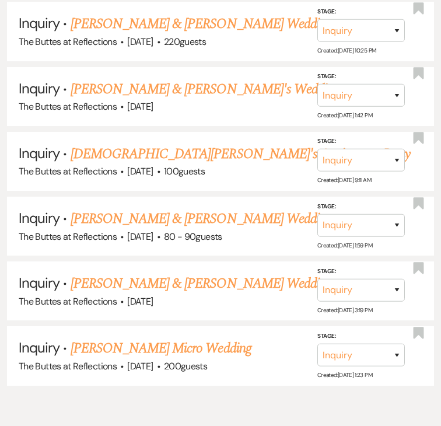
scroll to position [584, 0]
